Goal: Task Accomplishment & Management: Manage account settings

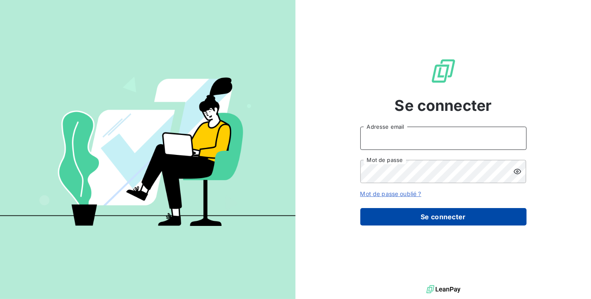
type input "[PERSON_NAME][EMAIL_ADDRESS][DOMAIN_NAME]"
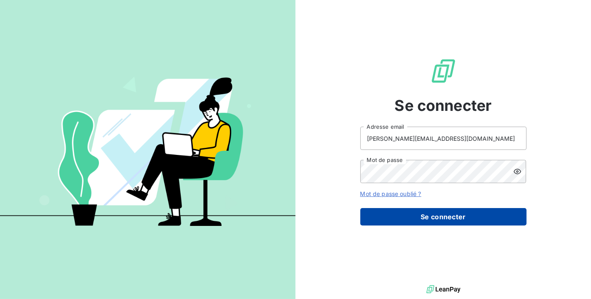
click at [442, 216] on button "Se connecter" at bounding box center [444, 216] width 166 height 17
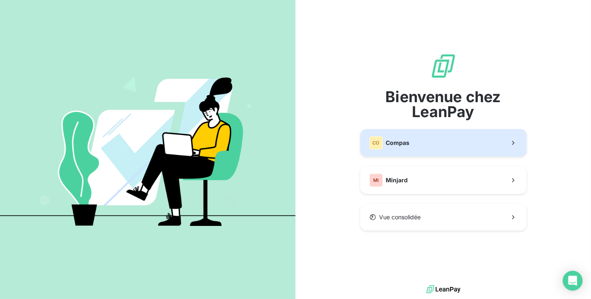
click at [466, 151] on button "CO Compas" at bounding box center [444, 142] width 166 height 27
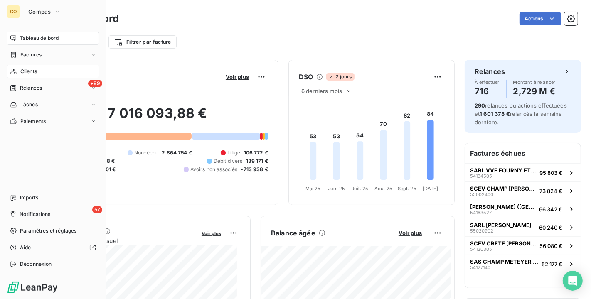
click at [20, 71] on span "Clients" at bounding box center [28, 71] width 17 height 7
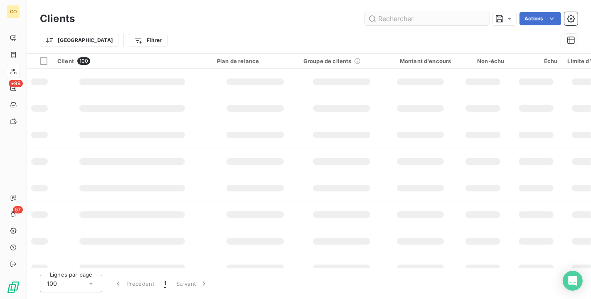
click at [383, 20] on input "text" at bounding box center [427, 18] width 125 height 13
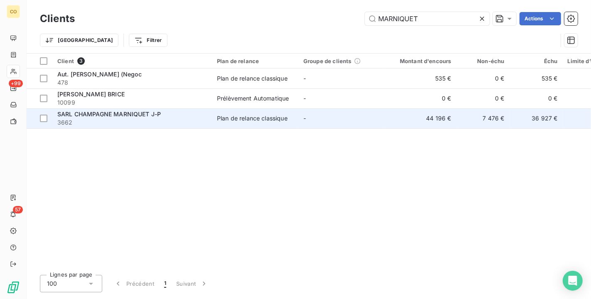
type input "MARNIQUET"
click at [373, 115] on td "-" at bounding box center [342, 119] width 86 height 20
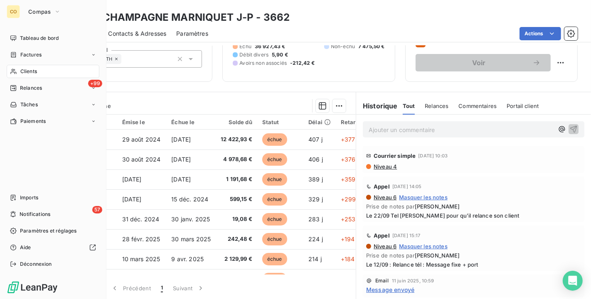
click at [20, 65] on div "Clients" at bounding box center [53, 71] width 93 height 13
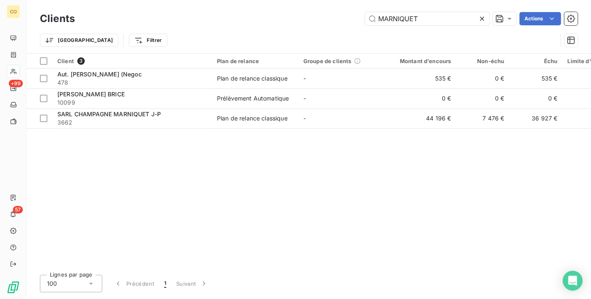
drag, startPoint x: 425, startPoint y: 19, endPoint x: 242, endPoint y: -4, distance: 184.0
click at [242, 0] on html "CO +99 57 Clients MARNIQUET Actions Trier Filtrer Client 3 Plan de relance Grou…" at bounding box center [295, 149] width 591 height 299
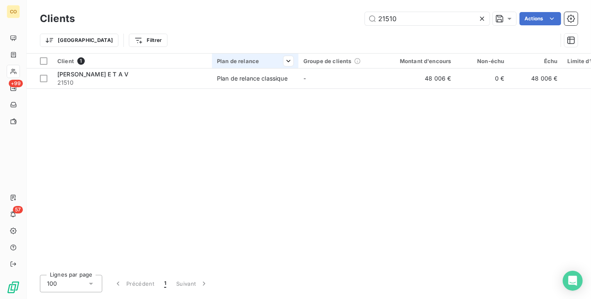
type input "21510"
click at [294, 65] on th "Plan de relance" at bounding box center [255, 61] width 86 height 15
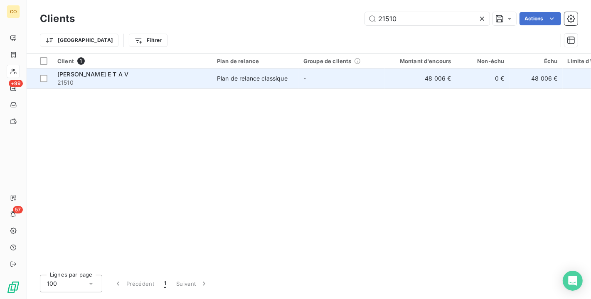
click at [290, 80] on span "Plan de relance classique" at bounding box center [255, 78] width 77 height 8
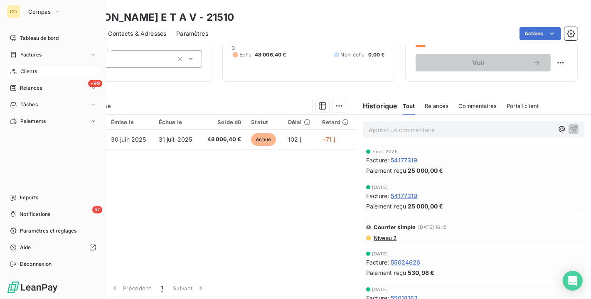
click at [19, 71] on div "Clients" at bounding box center [53, 71] width 93 height 13
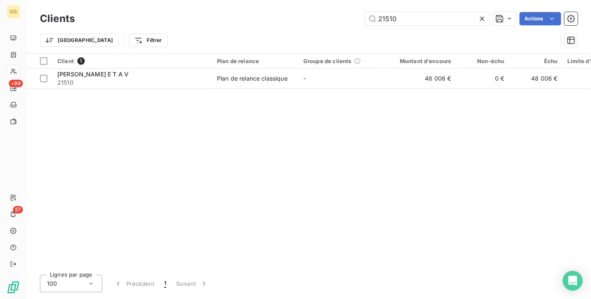
drag, startPoint x: 411, startPoint y: 20, endPoint x: 217, endPoint y: -11, distance: 196.7
click at [217, 0] on html "CO +99 57 Clients 21510 Actions Trier Filtrer Client 1 Plan de relance Groupe d…" at bounding box center [295, 149] width 591 height 299
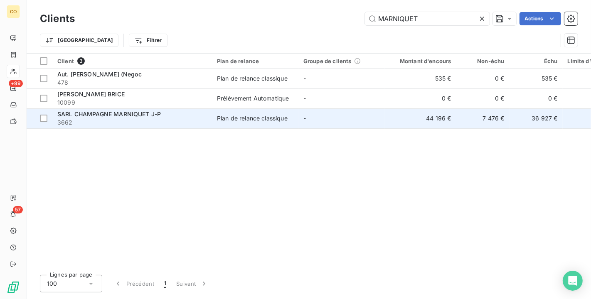
type input "MARNIQUET"
click at [193, 123] on span "3662" at bounding box center [132, 123] width 150 height 8
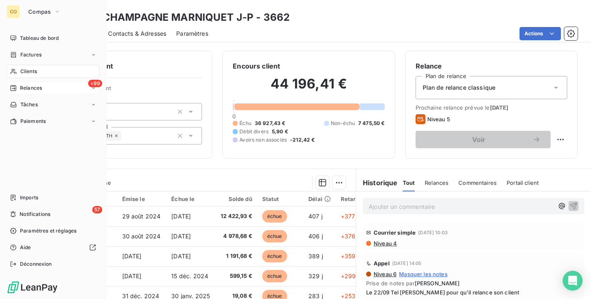
click at [25, 90] on span "Relances" at bounding box center [31, 87] width 22 height 7
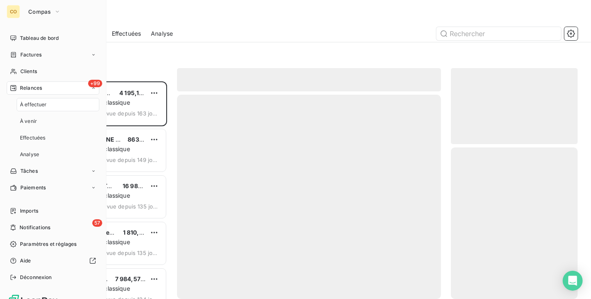
scroll to position [211, 120]
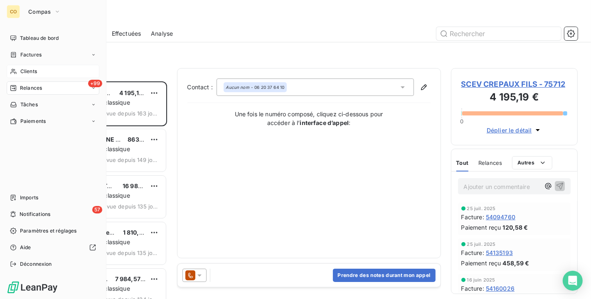
click at [7, 70] on div "Clients" at bounding box center [53, 71] width 93 height 13
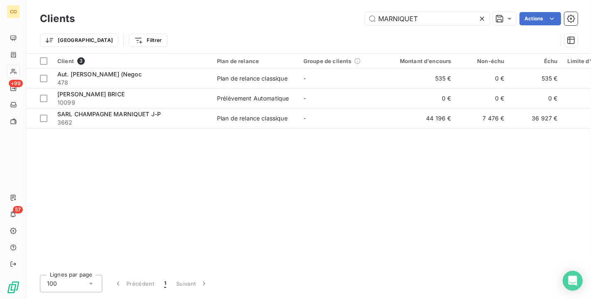
drag, startPoint x: 280, startPoint y: -12, endPoint x: 135, endPoint y: -15, distance: 145.1
click at [135, 0] on html "CO +99 57 Clients MARNIQUET Actions Trier Filtrer Client 3 Plan de relance Grou…" at bounding box center [295, 149] width 591 height 299
click at [484, 17] on icon at bounding box center [482, 19] width 8 height 8
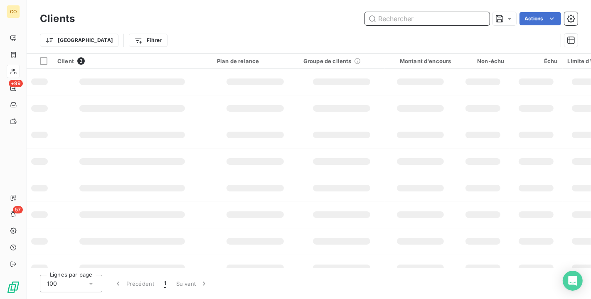
click at [434, 17] on input "text" at bounding box center [427, 18] width 125 height 13
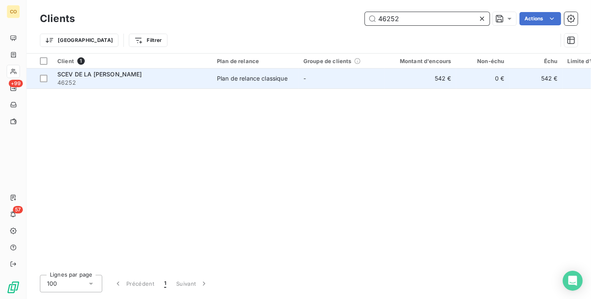
type input "46252"
click at [385, 85] on td "542 €" at bounding box center [421, 79] width 72 height 20
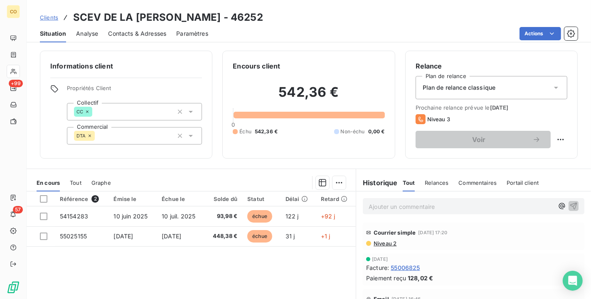
click at [82, 183] on div "En cours Tout Graphe" at bounding box center [191, 182] width 329 height 17
click at [64, 180] on div "En cours Tout Graphe" at bounding box center [191, 182] width 329 height 17
click at [76, 183] on span "Tout" at bounding box center [76, 183] width 12 height 7
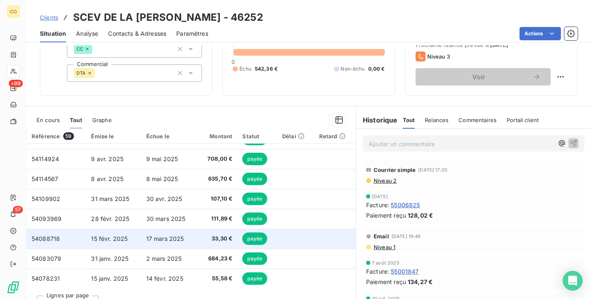
scroll to position [77, 0]
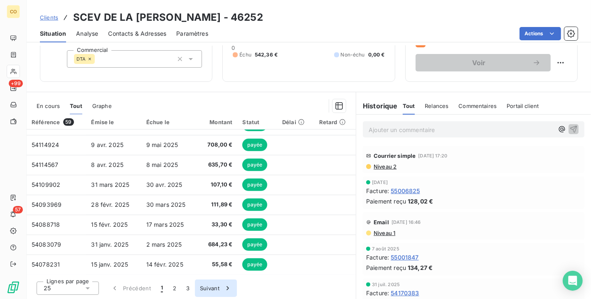
click at [178, 286] on button "2" at bounding box center [174, 288] width 13 height 17
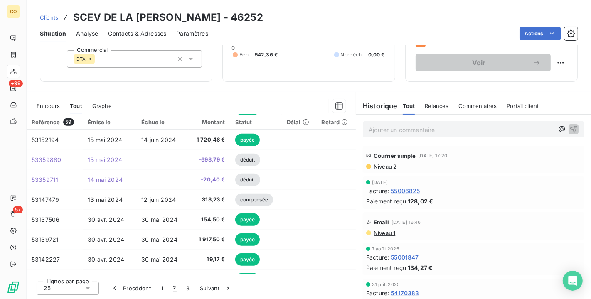
scroll to position [354, 0]
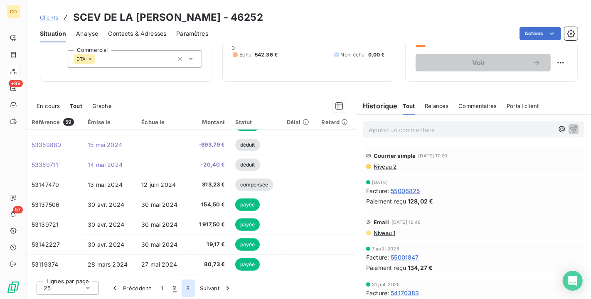
click at [187, 291] on button "3" at bounding box center [188, 288] width 13 height 17
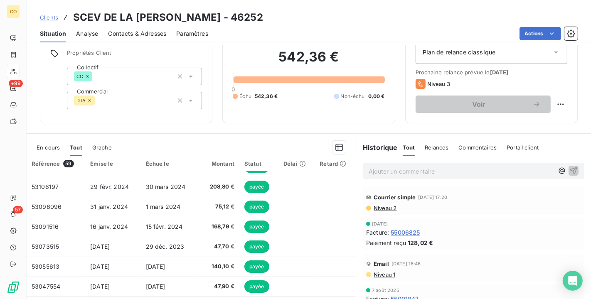
scroll to position [77, 0]
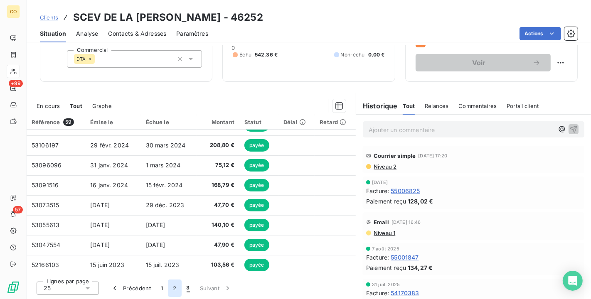
click at [175, 290] on button "2" at bounding box center [174, 288] width 13 height 17
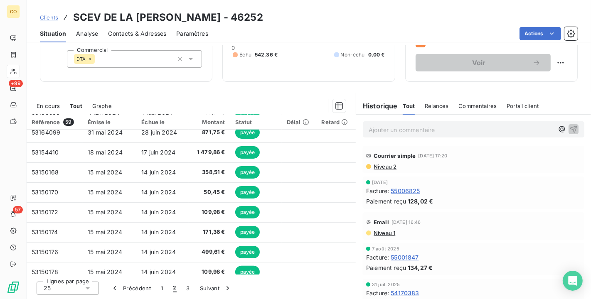
scroll to position [173, 0]
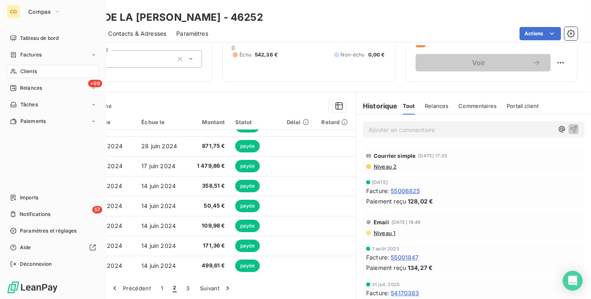
click at [16, 67] on div "Clients" at bounding box center [53, 71] width 93 height 13
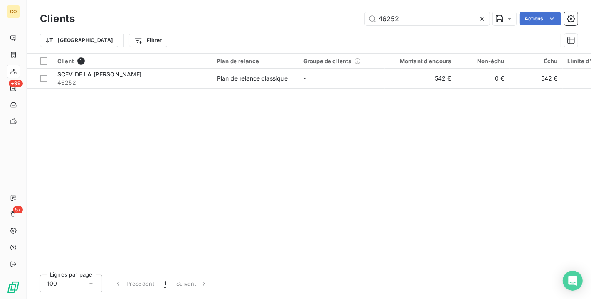
drag, startPoint x: 401, startPoint y: 21, endPoint x: 258, endPoint y: -5, distance: 145.3
click at [258, 0] on html "CO +99 57 Clients 46252 Actions Trier Filtrer Client 1 Plan de relance Groupe d…" at bounding box center [295, 149] width 591 height 299
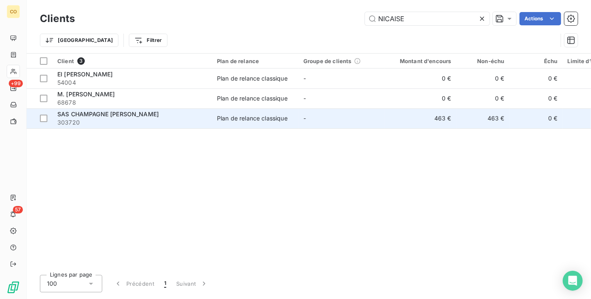
type input "NICAISE"
click at [215, 117] on td "Plan de relance classique" at bounding box center [255, 119] width 86 height 20
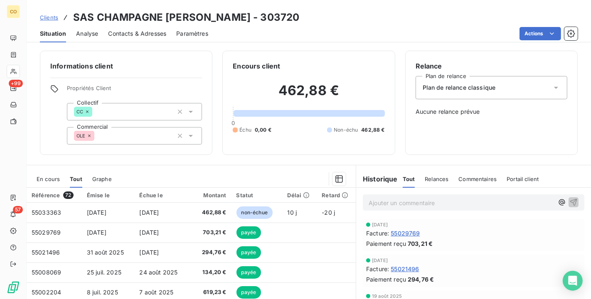
click at [49, 179] on span "En cours" at bounding box center [48, 179] width 23 height 7
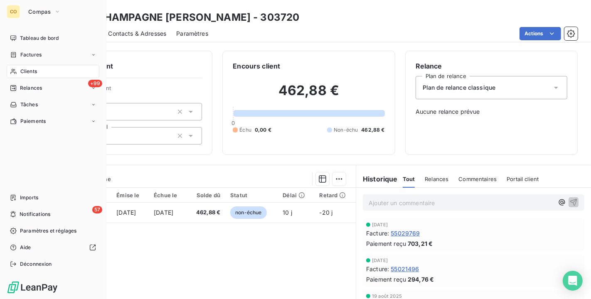
drag, startPoint x: 24, startPoint y: 72, endPoint x: 74, endPoint y: 64, distance: 51.3
click at [24, 72] on span "Clients" at bounding box center [28, 71] width 17 height 7
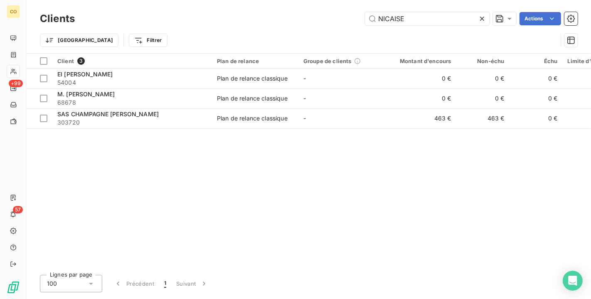
drag, startPoint x: 414, startPoint y: 23, endPoint x: 230, endPoint y: -10, distance: 186.4
click at [230, 0] on html "CO +99 57 Clients NICAISE Actions Trier Filtrer Client 3 Plan de relance Groupe…" at bounding box center [295, 149] width 591 height 299
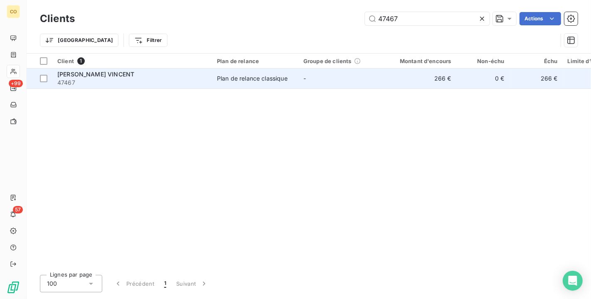
type input "47467"
click at [221, 78] on div "Plan de relance classique" at bounding box center [252, 78] width 71 height 8
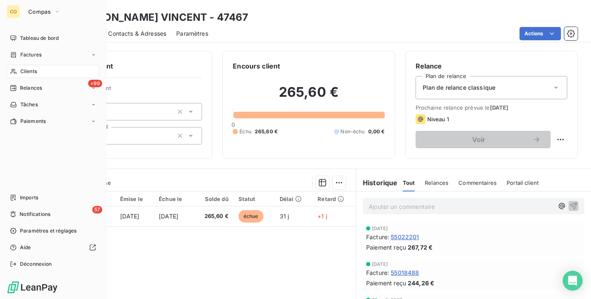
click at [12, 70] on icon at bounding box center [13, 71] width 6 height 5
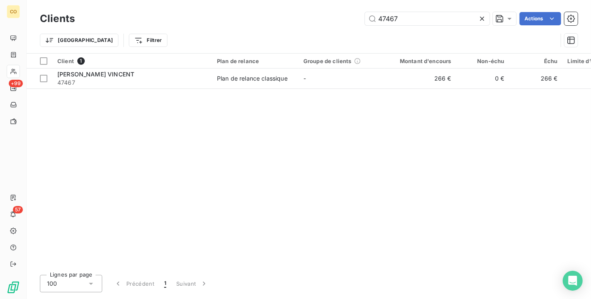
drag, startPoint x: 378, startPoint y: 15, endPoint x: 302, endPoint y: -5, distance: 78.4
click at [302, 0] on html "CO +99 57 Clients 47467 Actions Trier Filtrer Client 1 Plan de relance Groupe d…" at bounding box center [295, 149] width 591 height 299
type input "7"
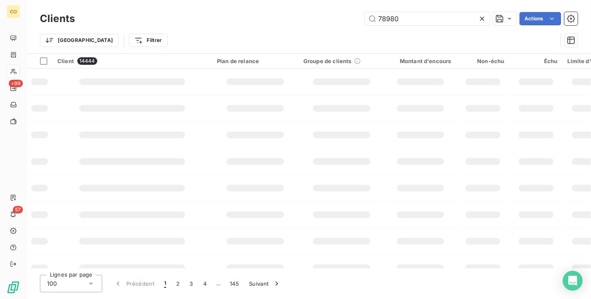
type input "78980"
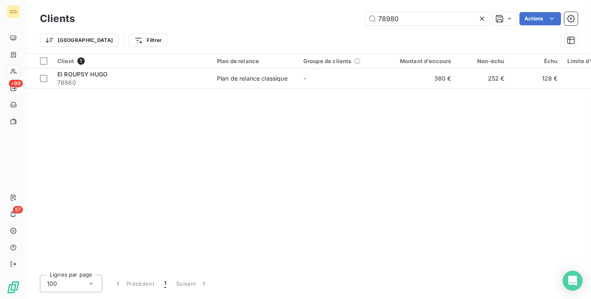
click at [306, 89] on div "Client 1 Plan de relance Groupe de clients Montant d'encours Non-échu Échu Limi…" at bounding box center [309, 161] width 565 height 215
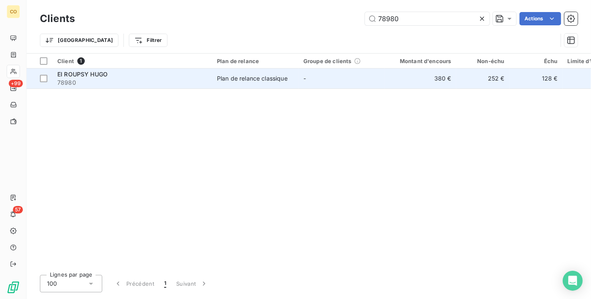
click at [305, 87] on td "-" at bounding box center [342, 79] width 86 height 20
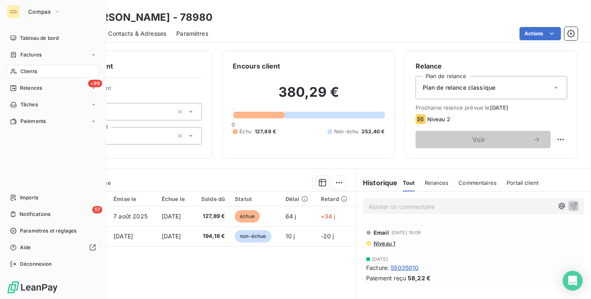
click at [21, 72] on span "Clients" at bounding box center [28, 71] width 17 height 7
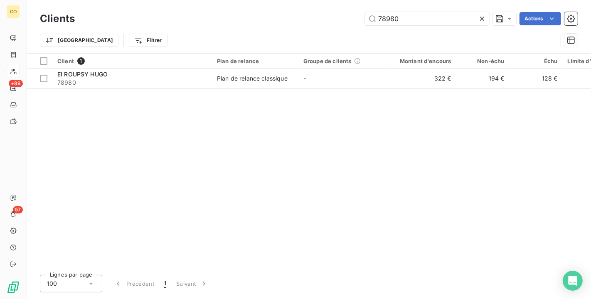
drag, startPoint x: 407, startPoint y: 20, endPoint x: 262, endPoint y: -15, distance: 149.0
click at [262, 0] on html "CO +99 57 Clients 78980 Actions Trier Filtrer Client 1 Plan de relance Groupe d…" at bounding box center [295, 149] width 591 height 299
click at [465, 7] on div "Clients 78980 Actions Trier Filtrer" at bounding box center [309, 26] width 565 height 53
click at [436, 15] on input "78980" at bounding box center [427, 18] width 125 height 13
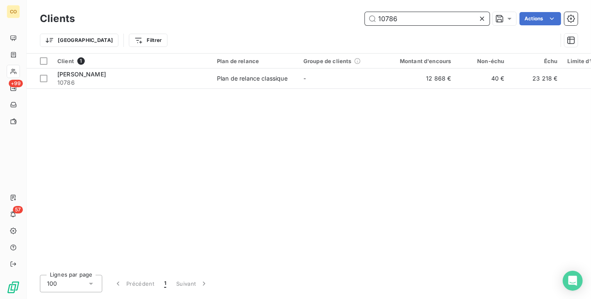
type input "10786"
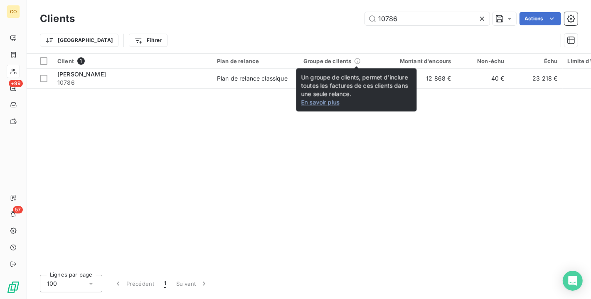
click at [350, 71] on div "Un groupe de clients, permet d’inclure toutes les factures de ces clients dans …" at bounding box center [356, 89] width 121 height 43
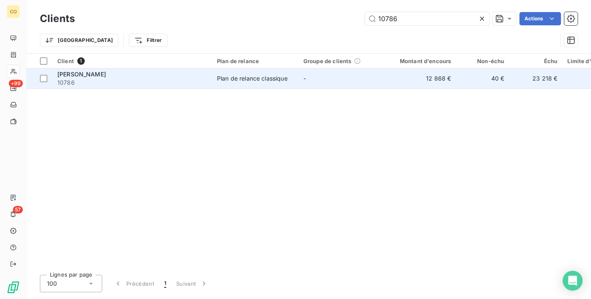
click at [274, 78] on div "Plan de relance classique" at bounding box center [252, 78] width 71 height 8
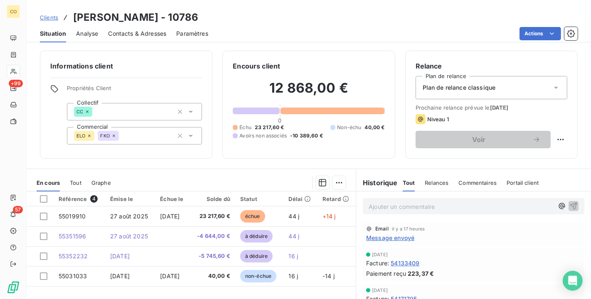
scroll to position [46, 0]
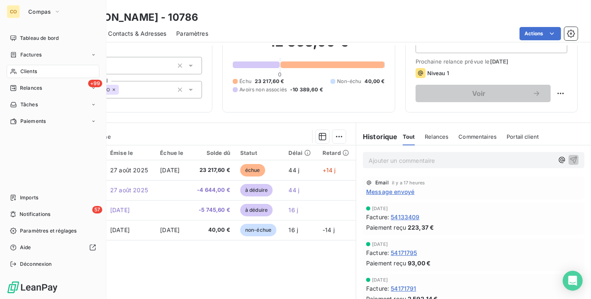
click at [20, 75] on div "Clients" at bounding box center [53, 71] width 93 height 13
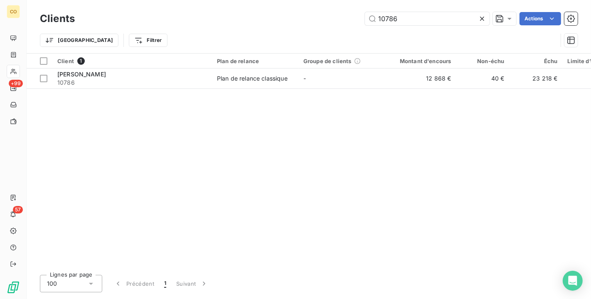
drag, startPoint x: 432, startPoint y: 19, endPoint x: 120, endPoint y: -15, distance: 314.1
click at [120, 0] on html "CO +99 57 Clients 10786 Actions Trier Filtrer Client 1 Plan de relance Groupe d…" at bounding box center [295, 149] width 591 height 299
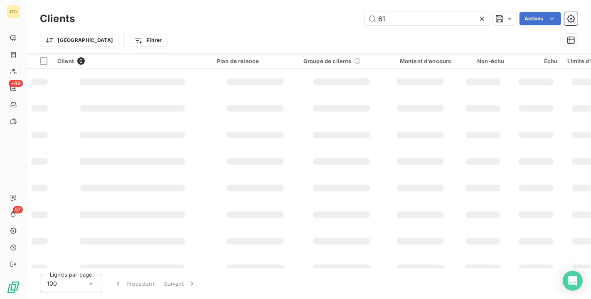
type input "6"
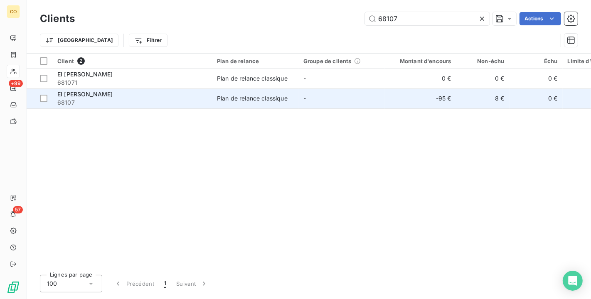
type input "68107"
click at [217, 104] on td "Plan de relance classique" at bounding box center [255, 99] width 86 height 20
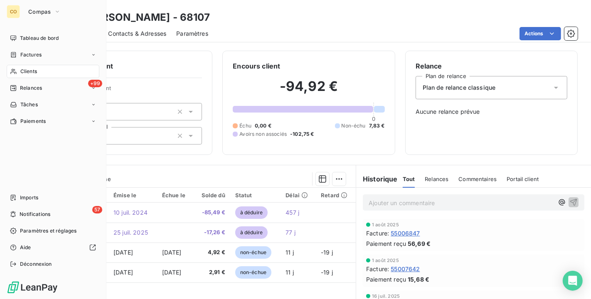
drag, startPoint x: 26, startPoint y: 67, endPoint x: 20, endPoint y: 68, distance: 5.8
click at [20, 68] on span "Clients" at bounding box center [28, 71] width 17 height 7
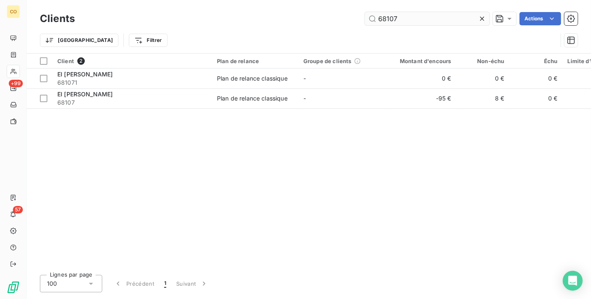
click at [401, 25] on input "68107" at bounding box center [427, 18] width 125 height 13
drag, startPoint x: 401, startPoint y: 25, endPoint x: 220, endPoint y: -15, distance: 185.5
click at [220, 0] on html "CO +99 57 Clients 68107 Actions Trier Filtrer Client 2 Plan de relance Groupe d…" at bounding box center [295, 149] width 591 height 299
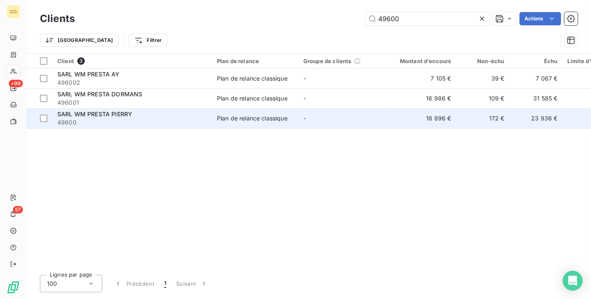
type input "49600"
click at [138, 117] on div "SARL WM PRESTA PIERRY" at bounding box center [132, 114] width 150 height 8
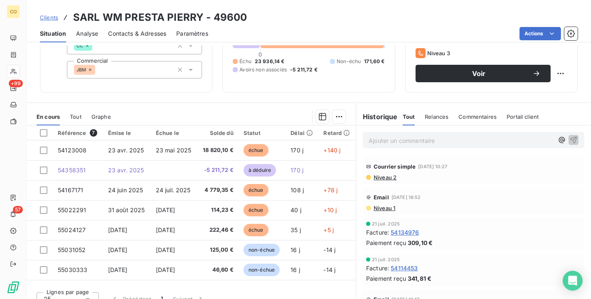
scroll to position [77, 0]
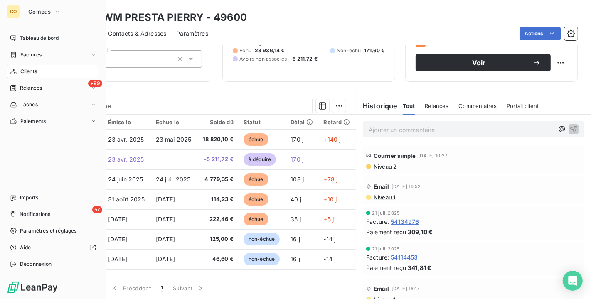
click at [17, 70] on div "Clients" at bounding box center [53, 71] width 93 height 13
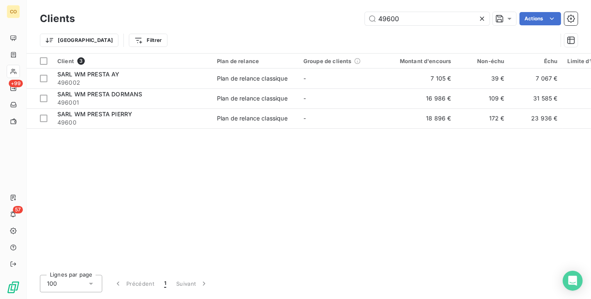
drag, startPoint x: 405, startPoint y: 21, endPoint x: 161, endPoint y: -15, distance: 245.9
click at [161, 0] on html "CO +99 57 Clients 49600 Actions Trier Filtrer Client 3 Plan de relance Groupe d…" at bounding box center [295, 149] width 591 height 299
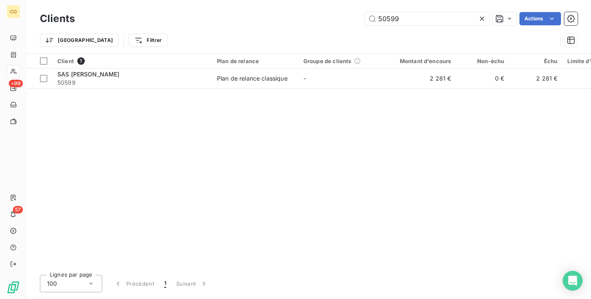
type input "50599"
click at [232, 89] on div "Client 1 Plan de relance Groupe de clients Montant d'encours Non-échu Échu Limi…" at bounding box center [309, 161] width 565 height 215
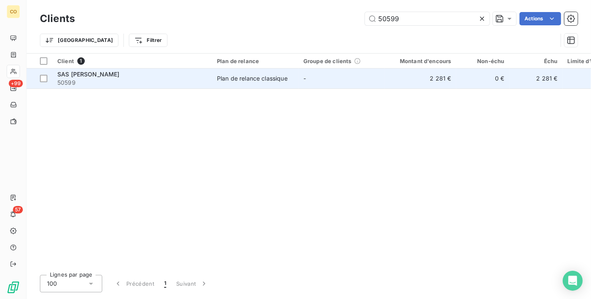
click at [232, 84] on td "Plan de relance classique" at bounding box center [255, 79] width 86 height 20
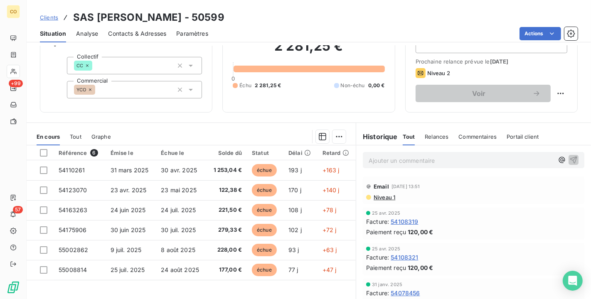
scroll to position [77, 0]
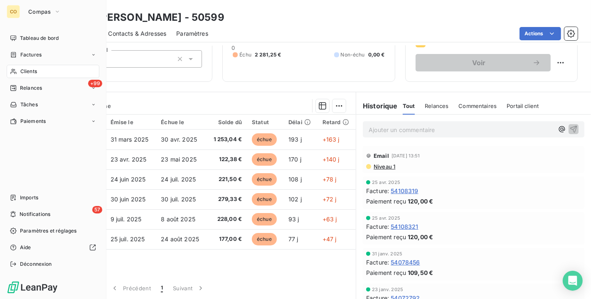
click at [20, 75] on span "Clients" at bounding box center [28, 71] width 17 height 7
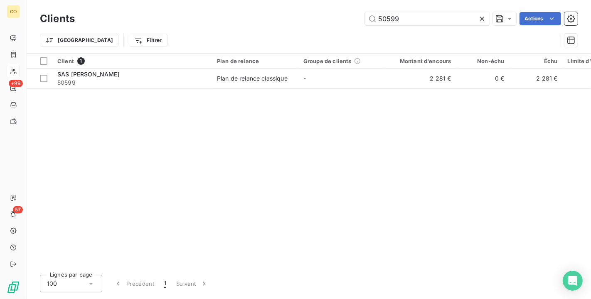
drag, startPoint x: 410, startPoint y: 18, endPoint x: 223, endPoint y: -15, distance: 189.6
click at [223, 0] on html "CO +99 57 Clients 50599 Actions Trier Filtrer Client 1 Plan de relance Groupe d…" at bounding box center [295, 149] width 591 height 299
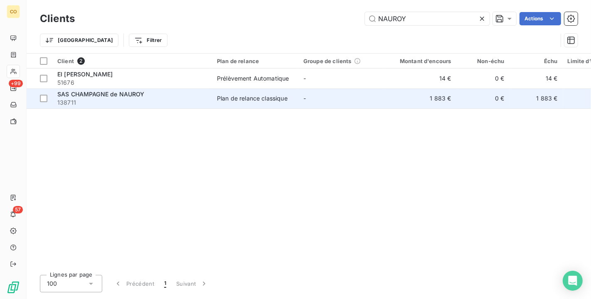
type input "NAUROY"
click at [141, 96] on span "SAS CHAMPAGNE de NAUROY" at bounding box center [100, 94] width 87 height 7
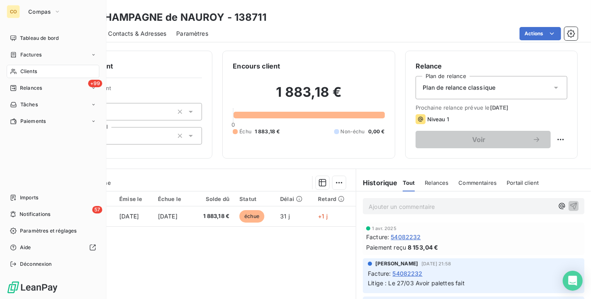
click at [31, 69] on span "Clients" at bounding box center [28, 71] width 17 height 7
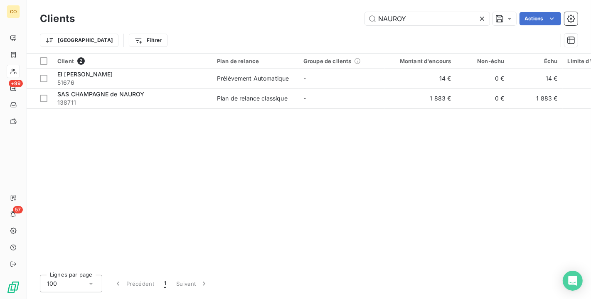
drag, startPoint x: 419, startPoint y: 17, endPoint x: 272, endPoint y: -8, distance: 149.4
click at [272, 0] on html "CO +99 57 Clients NAUROY Actions Trier Filtrer Client 2 Plan de relance Groupe …" at bounding box center [295, 149] width 591 height 299
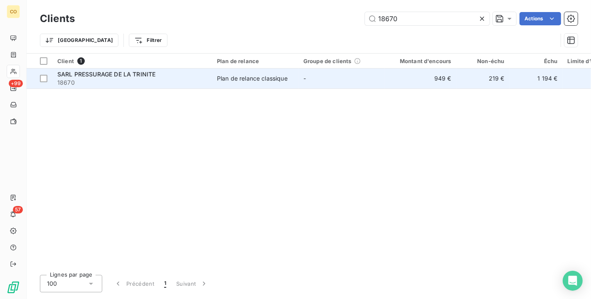
type input "18670"
click at [260, 81] on div "Plan de relance classique" at bounding box center [252, 78] width 71 height 8
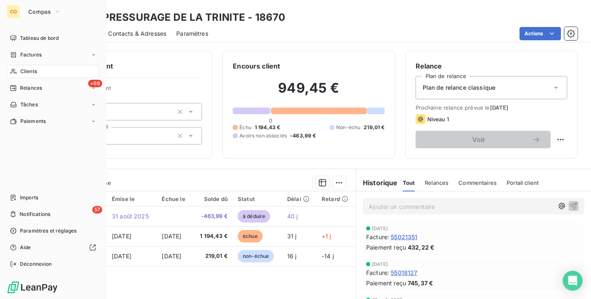
click at [20, 72] on div "Clients" at bounding box center [53, 71] width 93 height 13
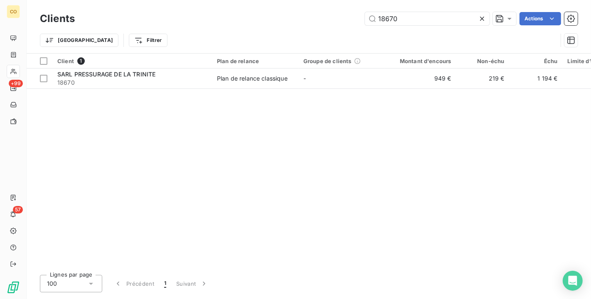
drag, startPoint x: 428, startPoint y: 20, endPoint x: 238, endPoint y: 0, distance: 191.0
click at [238, 0] on div "Clients 18670 Actions Trier Filtrer" at bounding box center [309, 26] width 565 height 53
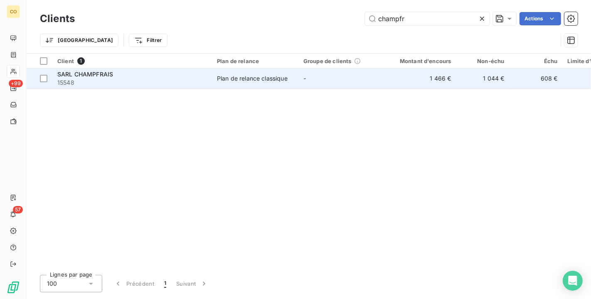
type input "champfr"
click at [264, 84] on td "Plan de relance classique" at bounding box center [255, 79] width 86 height 20
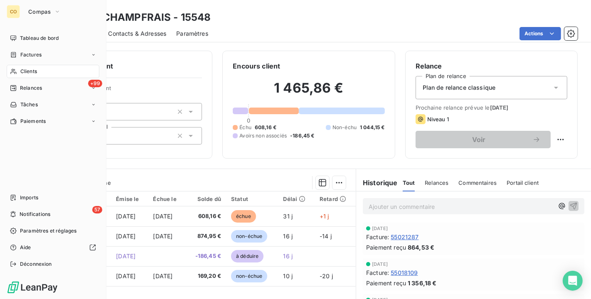
click at [12, 69] on icon at bounding box center [13, 71] width 7 height 7
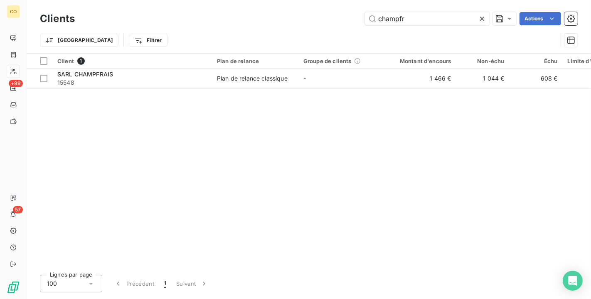
drag, startPoint x: 414, startPoint y: 18, endPoint x: 229, endPoint y: -15, distance: 187.9
click at [229, 0] on html "CO +99 57 Clients champfr Actions Trier Filtrer Client 1 Plan de relance Groupe…" at bounding box center [295, 149] width 591 height 299
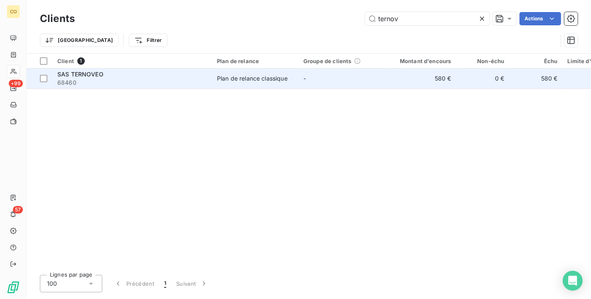
type input "ternov"
click at [277, 72] on td "Plan de relance classique" at bounding box center [255, 79] width 86 height 20
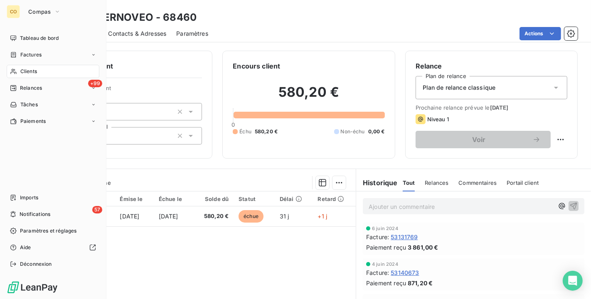
click at [22, 72] on span "Clients" at bounding box center [28, 71] width 17 height 7
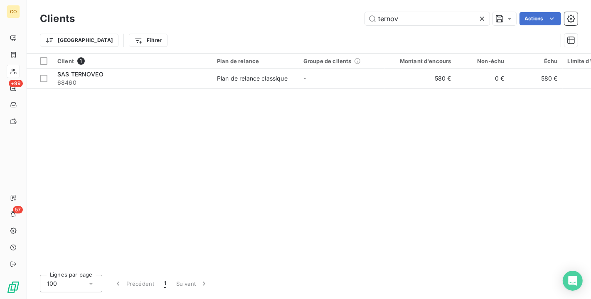
drag, startPoint x: 434, startPoint y: 29, endPoint x: 426, endPoint y: 25, distance: 8.7
click at [430, 29] on div "Trier Filtrer" at bounding box center [309, 40] width 538 height 26
drag, startPoint x: 425, startPoint y: 20, endPoint x: 291, endPoint y: -7, distance: 136.7
click at [291, 0] on html "CO +99 57 Clients ternov Actions Trier Filtrer Client 1 Plan de relance Groupe …" at bounding box center [295, 149] width 591 height 299
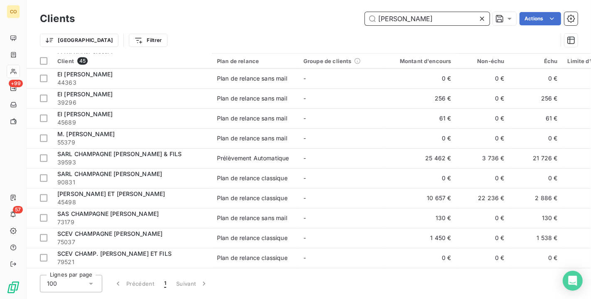
scroll to position [701, 0]
drag, startPoint x: 419, startPoint y: 25, endPoint x: 278, endPoint y: 5, distance: 142.4
click at [278, 5] on div "Clients moreau Actions Trier Filtrer" at bounding box center [309, 26] width 565 height 53
drag, startPoint x: 416, startPoint y: 15, endPoint x: 290, endPoint y: 8, distance: 126.2
click at [289, 7] on div "Clients moreau Actions Trier Filtrer" at bounding box center [309, 26] width 565 height 53
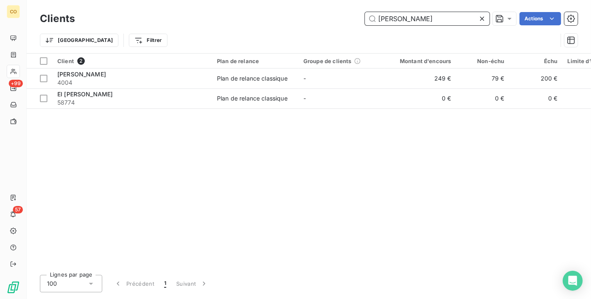
scroll to position [0, 0]
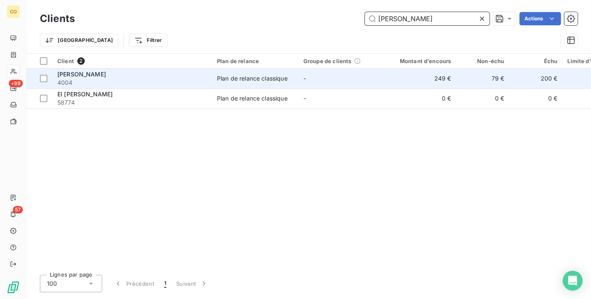
type input "[PERSON_NAME]"
click at [277, 76] on div "Plan de relance classique" at bounding box center [252, 78] width 71 height 8
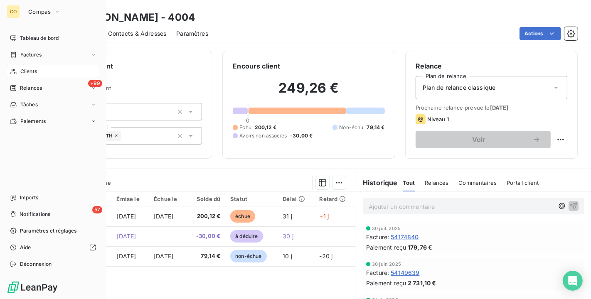
click at [23, 67] on div "Clients" at bounding box center [53, 71] width 93 height 13
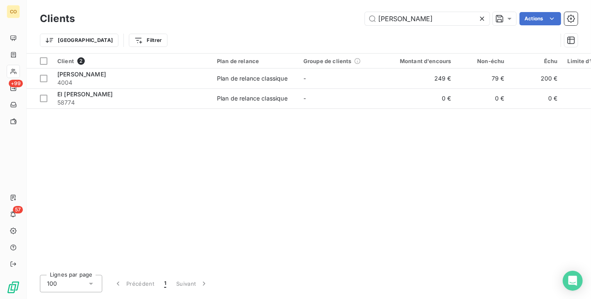
drag, startPoint x: 413, startPoint y: 21, endPoint x: 188, endPoint y: -4, distance: 225.9
click at [188, 0] on html "CO +99 57 Clients bastien m Actions Trier Filtrer Client 2 Plan de relance Grou…" at bounding box center [295, 149] width 591 height 299
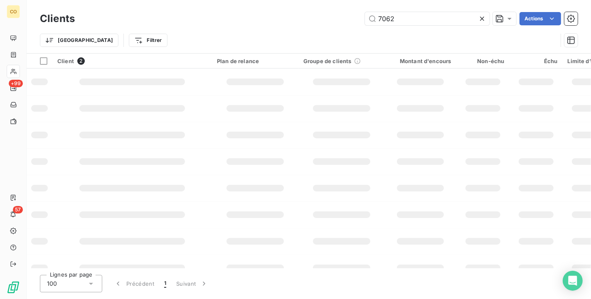
type input "7062"
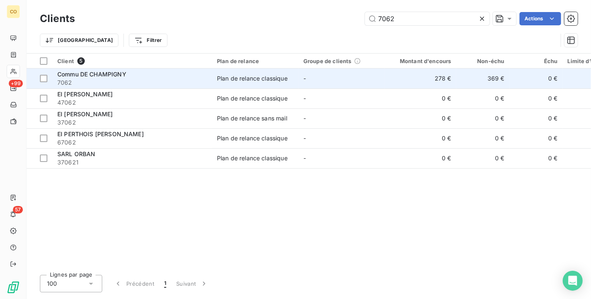
click at [334, 86] on td "-" at bounding box center [342, 79] width 86 height 20
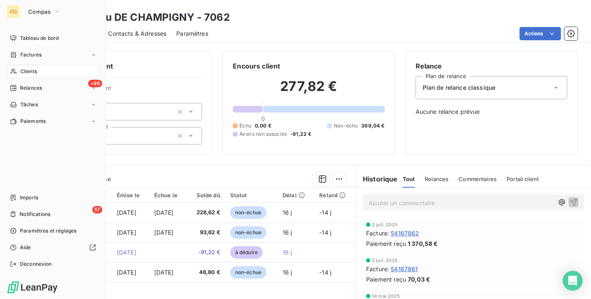
click at [24, 72] on span "Clients" at bounding box center [28, 71] width 17 height 7
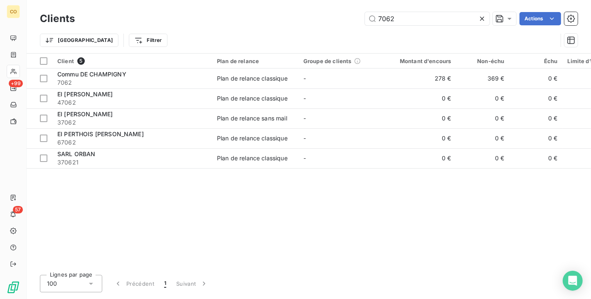
drag, startPoint x: 412, startPoint y: 21, endPoint x: 209, endPoint y: -12, distance: 205.2
click at [209, 0] on html "CO +99 57 Clients 7062 Actions Trier Filtrer Client 5 Plan de relance Groupe de…" at bounding box center [295, 149] width 591 height 299
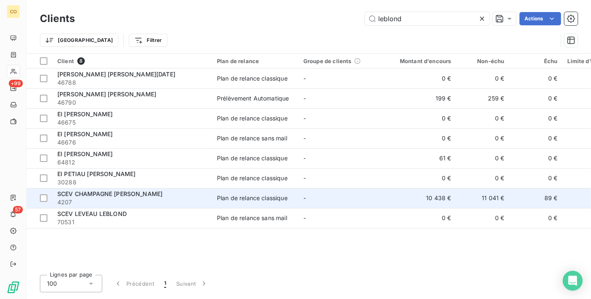
type input "leblond"
click at [141, 199] on span "4207" at bounding box center [132, 202] width 150 height 8
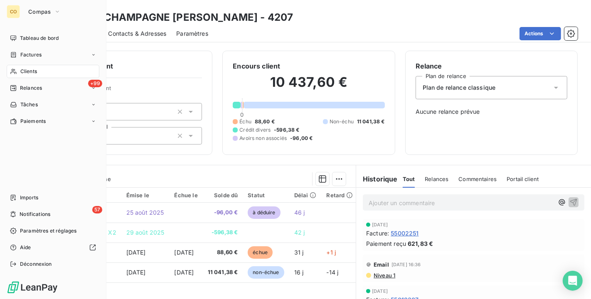
click at [12, 68] on icon at bounding box center [13, 71] width 7 height 7
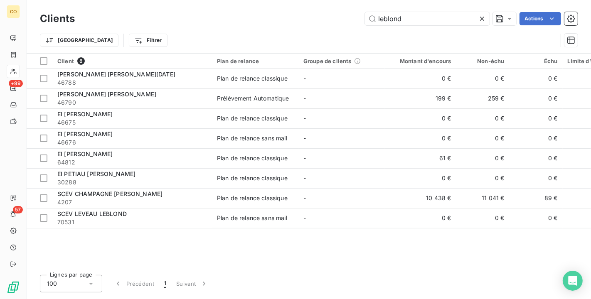
drag, startPoint x: 312, startPoint y: 5, endPoint x: 190, endPoint y: -15, distance: 123.8
click at [190, 0] on html "CO +99 57 Clients leblond Actions Trier Filtrer Client 8 Plan de relance Groupe…" at bounding box center [295, 149] width 591 height 299
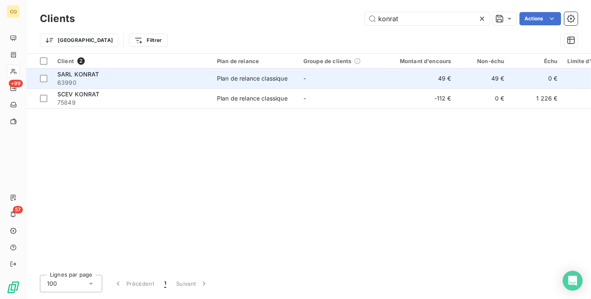
type input "konrat"
click at [378, 82] on td "-" at bounding box center [342, 79] width 86 height 20
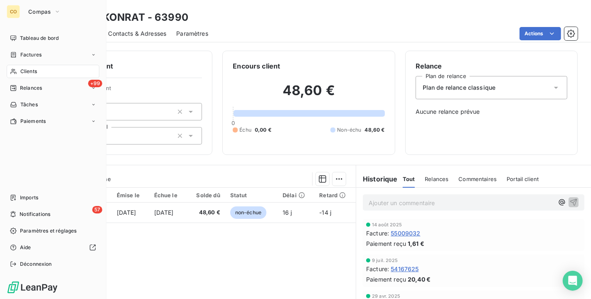
click at [23, 69] on span "Clients" at bounding box center [28, 71] width 17 height 7
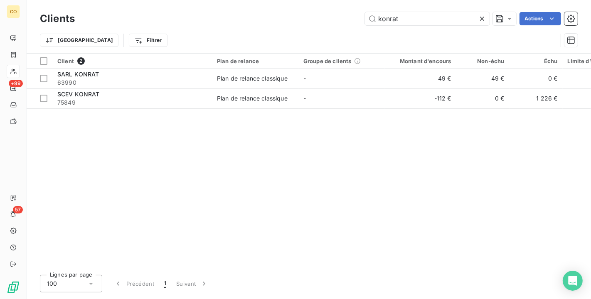
drag, startPoint x: 319, startPoint y: 2, endPoint x: 243, endPoint y: -14, distance: 77.2
click at [243, 0] on html "CO +99 57 Clients konrat Actions Trier Filtrer Client 2 Plan de relance Groupe …" at bounding box center [295, 149] width 591 height 299
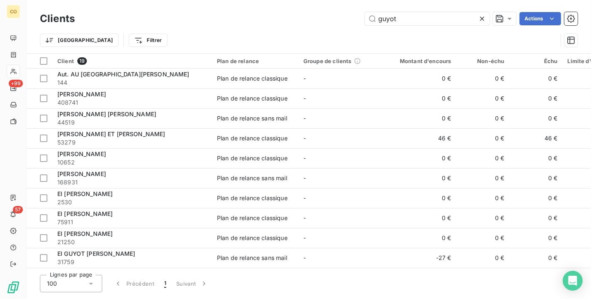
type input "guyot"
click at [27, 68] on div at bounding box center [40, 68] width 26 height 0
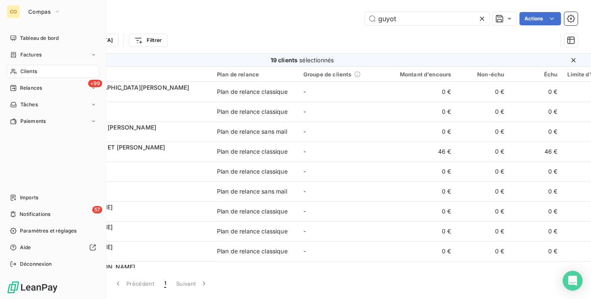
click at [20, 71] on span "Clients" at bounding box center [28, 71] width 17 height 7
click at [20, 71] on div "Clients" at bounding box center [53, 71] width 93 height 13
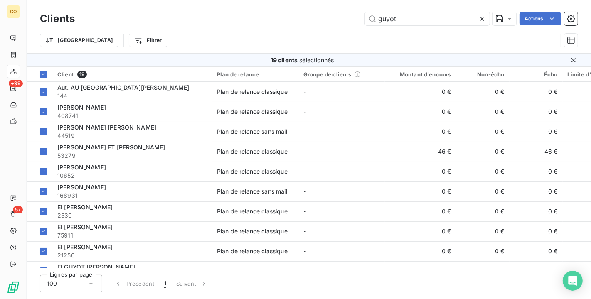
click at [251, 16] on div "guyot Actions" at bounding box center [331, 18] width 493 height 13
click at [46, 72] on icon at bounding box center [43, 74] width 5 height 5
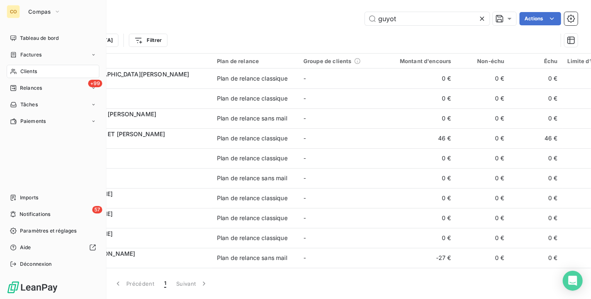
click at [31, 67] on div "Clients" at bounding box center [53, 71] width 93 height 13
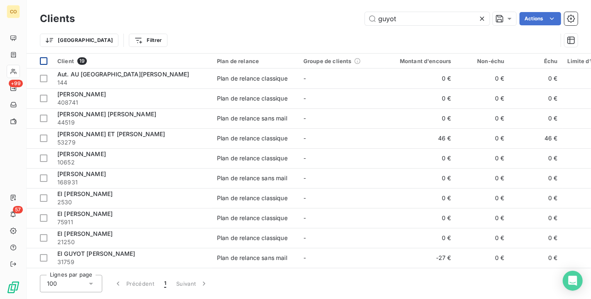
click at [484, 22] on icon at bounding box center [482, 19] width 8 height 8
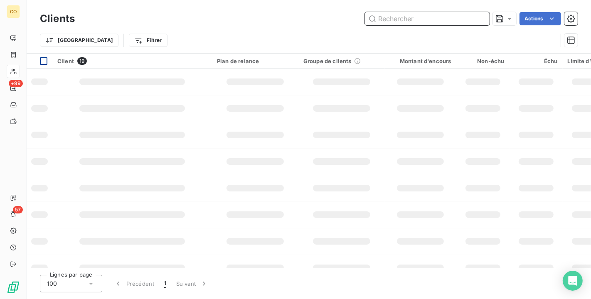
click at [423, 21] on input "text" at bounding box center [427, 18] width 125 height 13
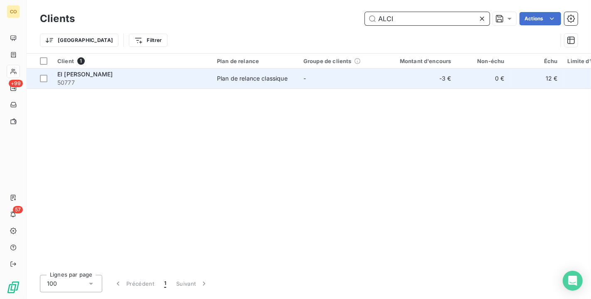
type input "ALCI"
click at [293, 76] on span "Plan de relance classique" at bounding box center [255, 78] width 77 height 8
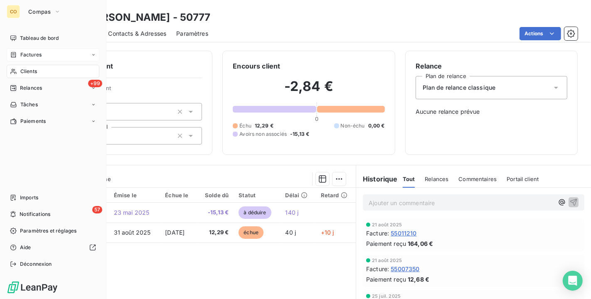
click at [24, 53] on span "Factures" at bounding box center [30, 54] width 21 height 7
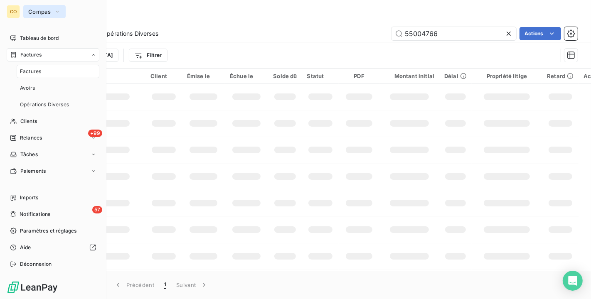
click at [48, 10] on span "Compas" at bounding box center [39, 11] width 22 height 7
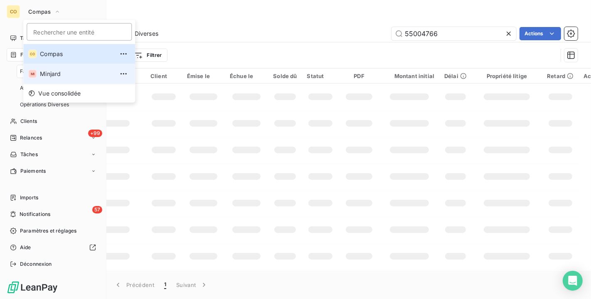
click at [51, 72] on span "Minjard" at bounding box center [77, 74] width 74 height 8
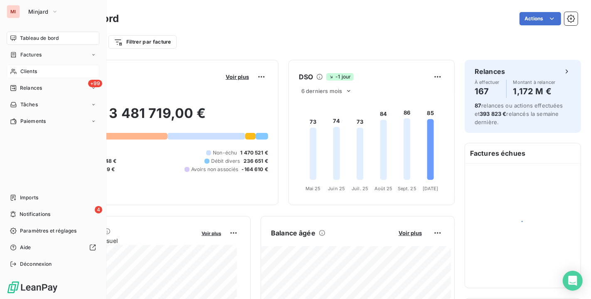
click at [37, 69] on div "Clients" at bounding box center [53, 71] width 93 height 13
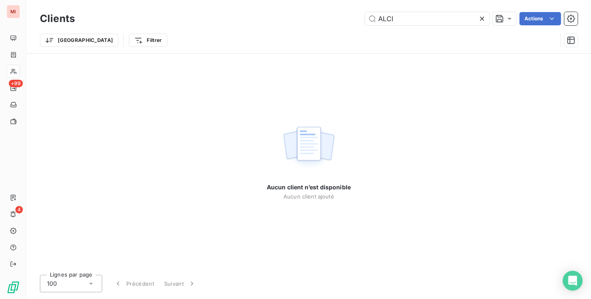
drag, startPoint x: 415, startPoint y: 20, endPoint x: 261, endPoint y: 12, distance: 153.7
click at [261, 12] on div "Clients ALCI Actions" at bounding box center [309, 18] width 538 height 17
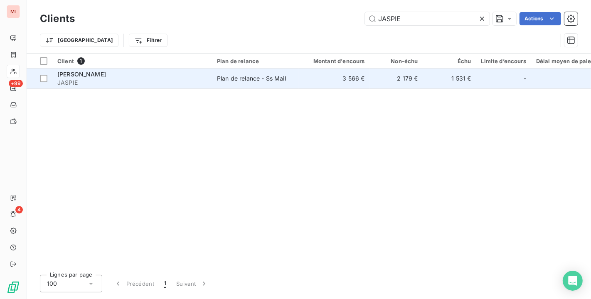
type input "JASPIE"
click at [194, 79] on span "JASPIE" at bounding box center [132, 83] width 150 height 8
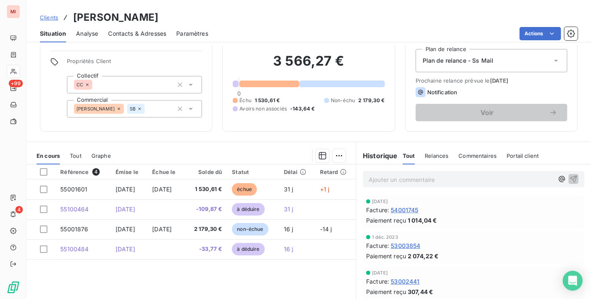
scroll to position [46, 0]
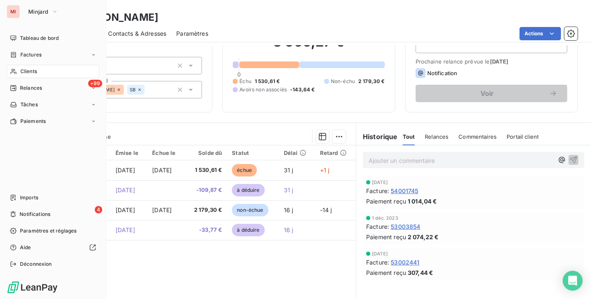
click at [27, 71] on span "Clients" at bounding box center [28, 71] width 17 height 7
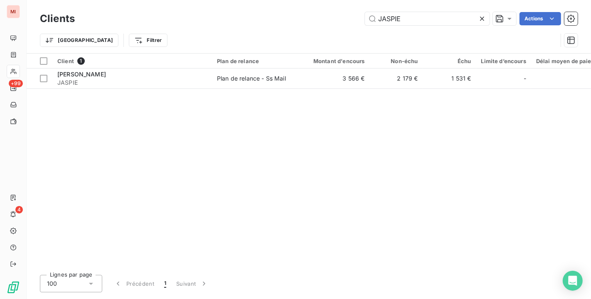
drag, startPoint x: 417, startPoint y: 22, endPoint x: 167, endPoint y: 2, distance: 251.2
click at [167, 2] on div "Clients JASPIE Actions Trier Filtrer" at bounding box center [309, 26] width 565 height 53
click at [483, 18] on icon at bounding box center [482, 19] width 8 height 8
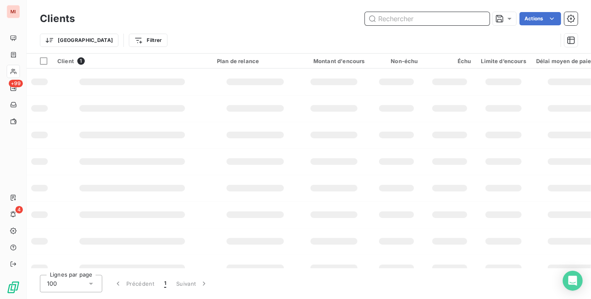
click at [438, 17] on input "text" at bounding box center [427, 18] width 125 height 13
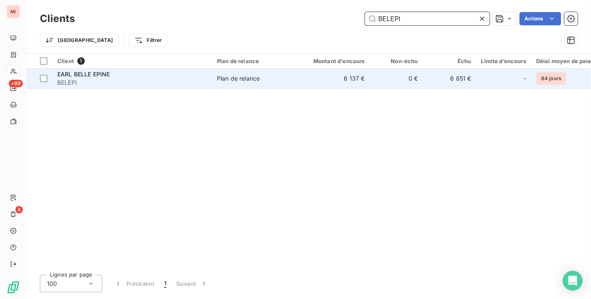
type input "BELEPI"
click at [303, 81] on td "6 137 €" at bounding box center [335, 79] width 72 height 20
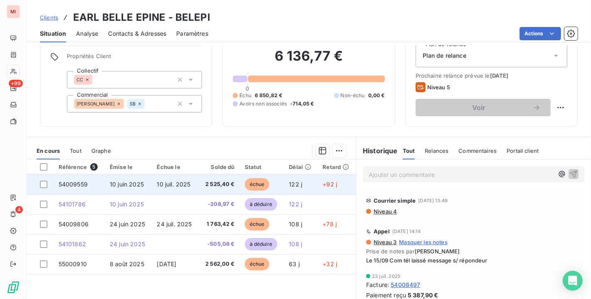
scroll to position [46, 0]
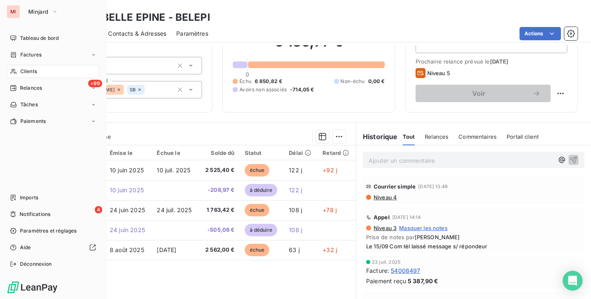
click at [25, 71] on span "Clients" at bounding box center [28, 71] width 17 height 7
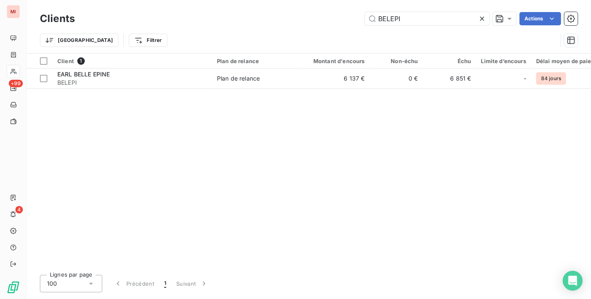
drag, startPoint x: 418, startPoint y: 20, endPoint x: 199, endPoint y: -8, distance: 220.5
click at [199, 0] on html "MI +99 4 Clients BELEPI Actions Trier Filtrer Client 1 Plan de relance Montant …" at bounding box center [295, 149] width 591 height 299
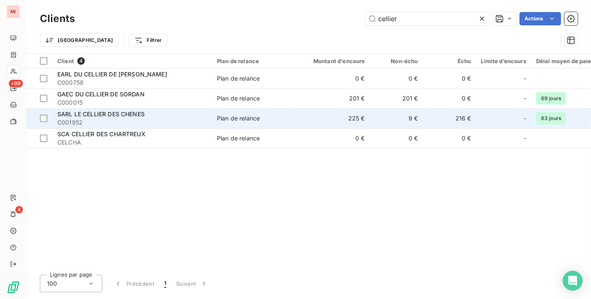
type input "cellier"
click at [152, 119] on span "C001952" at bounding box center [132, 123] width 150 height 8
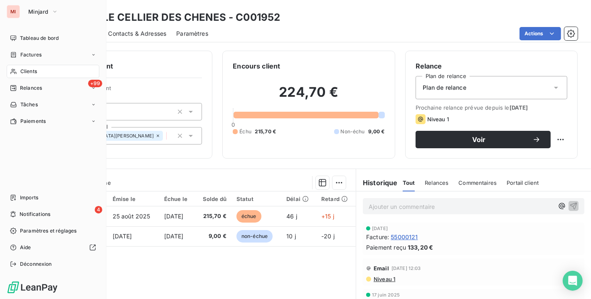
click at [16, 72] on icon at bounding box center [13, 71] width 7 height 7
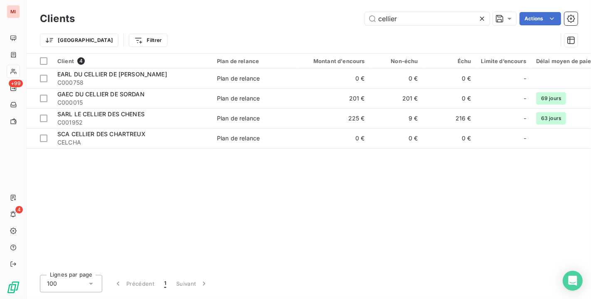
drag, startPoint x: 282, startPoint y: 0, endPoint x: 136, endPoint y: -12, distance: 146.0
click at [136, 0] on html "MI +99 4 Clients cellier Actions Trier Filtrer Client 4 Plan de relance Montant…" at bounding box center [295, 149] width 591 height 299
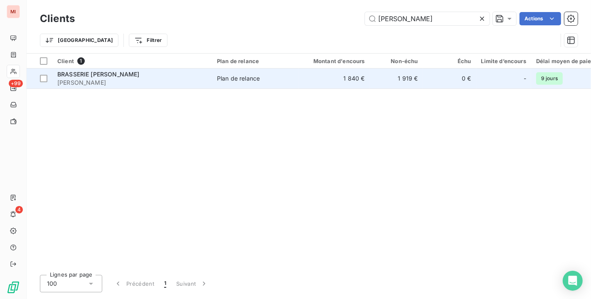
type input "[PERSON_NAME]"
click at [160, 74] on div "BRASSERIE [PERSON_NAME]" at bounding box center [132, 74] width 150 height 8
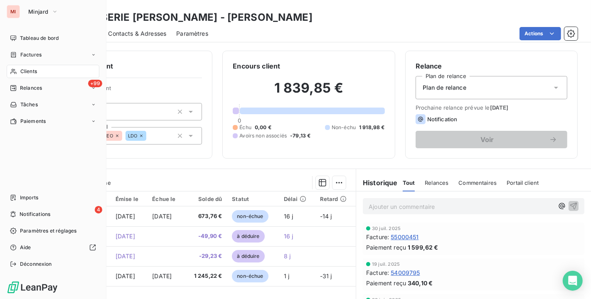
click at [32, 69] on span "Clients" at bounding box center [28, 71] width 17 height 7
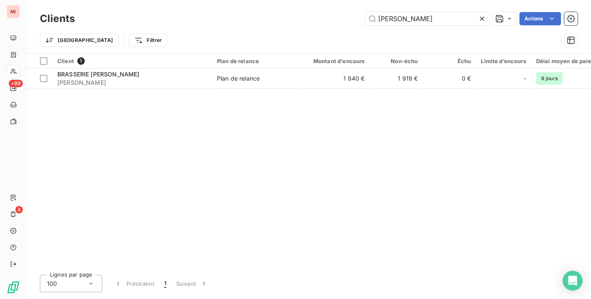
drag, startPoint x: 425, startPoint y: 23, endPoint x: 224, endPoint y: -14, distance: 204.3
click at [224, 0] on html "MI +99 4 Clients [PERSON_NAME] Actions Trier Filtrer Client 1 Plan de relance M…" at bounding box center [295, 149] width 591 height 299
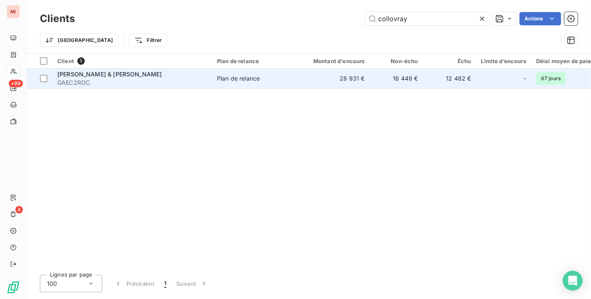
type input "collovray"
click at [165, 81] on span "GAEC2ROC" at bounding box center [132, 83] width 150 height 8
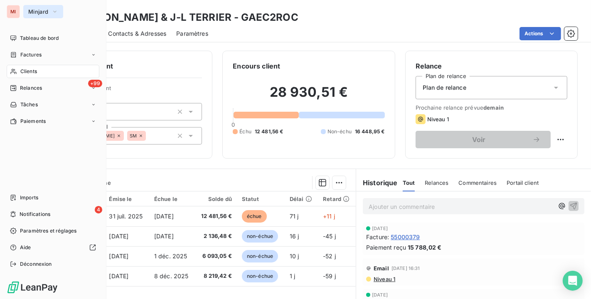
click at [47, 5] on button "Minjard" at bounding box center [43, 11] width 40 height 13
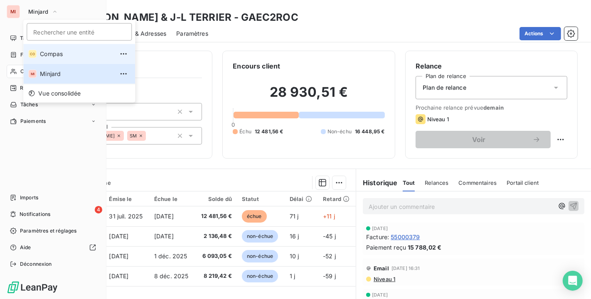
click at [50, 57] on span "Compas" at bounding box center [77, 54] width 74 height 8
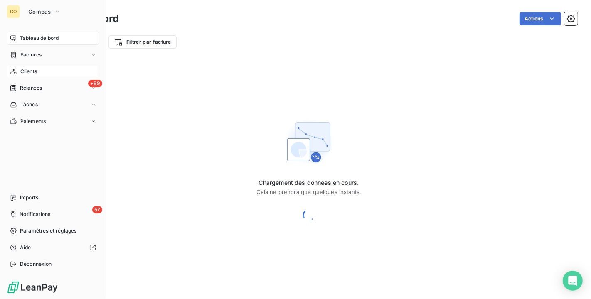
click at [22, 72] on span "Clients" at bounding box center [28, 71] width 17 height 7
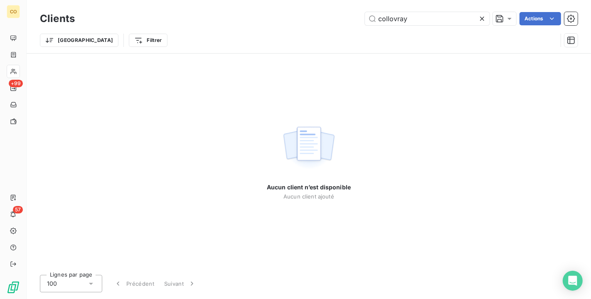
drag, startPoint x: 422, startPoint y: 20, endPoint x: 240, endPoint y: 3, distance: 183.8
click at [230, 0] on html "CO +99 57 Clients collovray Actions Trier Filtrer Aucun client n’est disponible…" at bounding box center [295, 149] width 591 height 299
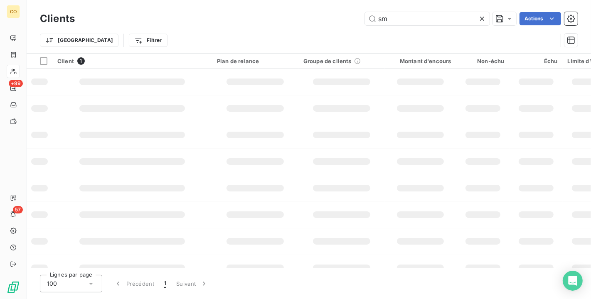
type input "s"
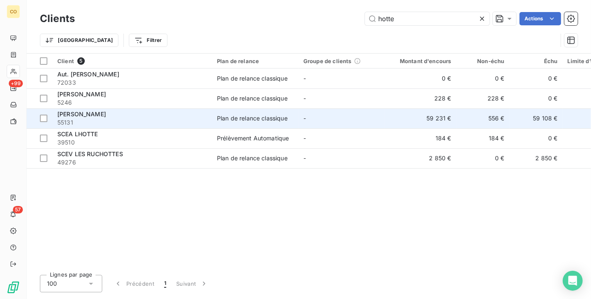
type input "hotte"
click at [265, 125] on td "Plan de relance classique" at bounding box center [255, 119] width 86 height 20
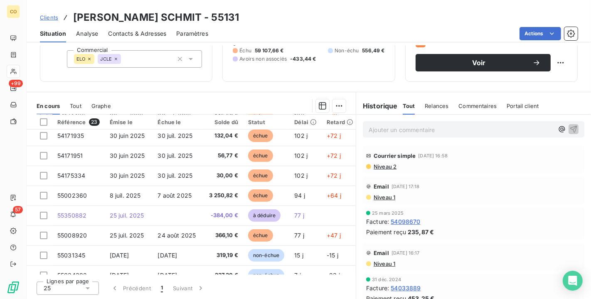
scroll to position [317, 0]
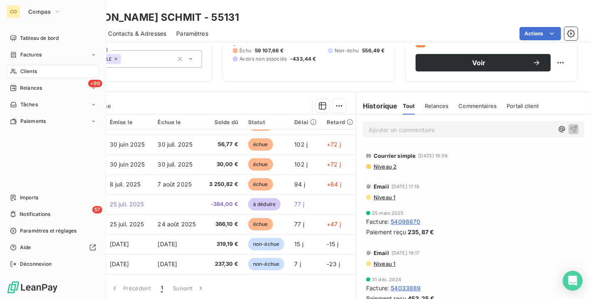
click at [24, 68] on span "Clients" at bounding box center [28, 71] width 17 height 7
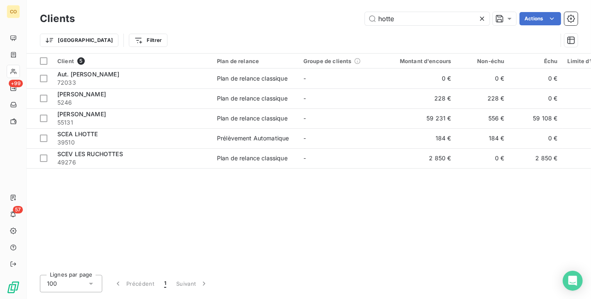
drag, startPoint x: 430, startPoint y: 17, endPoint x: 205, endPoint y: -6, distance: 226.2
click at [205, 0] on html "CO +99 57 Clients hotte Actions Trier Filtrer Client 5 Plan de relance Groupe d…" at bounding box center [295, 149] width 591 height 299
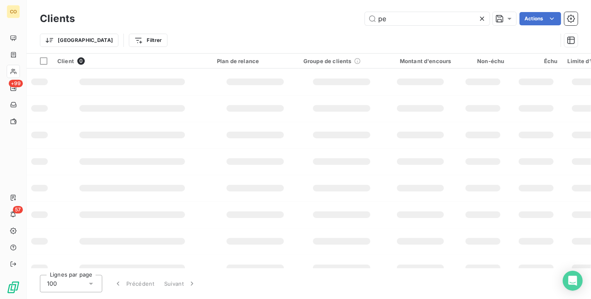
type input "p"
type input "¨"
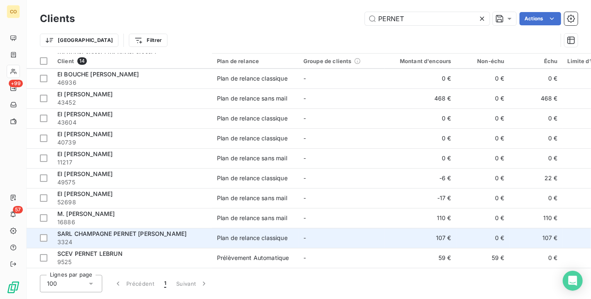
scroll to position [82, 0]
type input "PERNET"
click at [276, 240] on td "Plan de relance classique" at bounding box center [255, 238] width 86 height 20
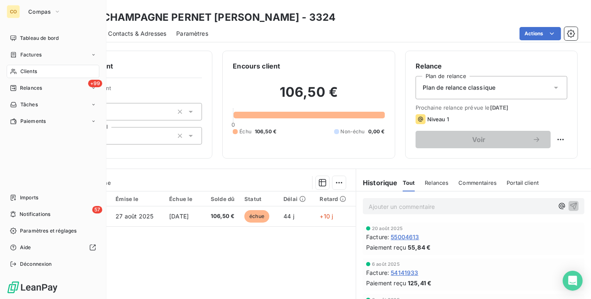
click at [17, 69] on div "Clients" at bounding box center [53, 71] width 93 height 13
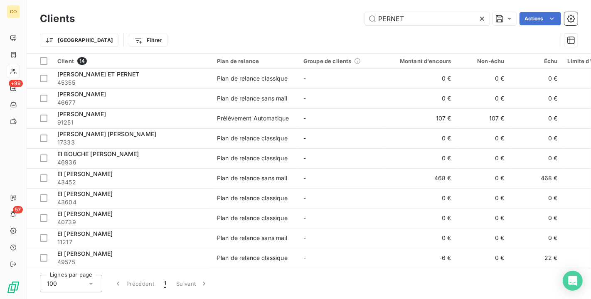
drag, startPoint x: 430, startPoint y: 24, endPoint x: 242, endPoint y: -15, distance: 192.4
click at [242, 0] on html "CO +99 57 Clients PERNET Actions Trier Filtrer Client 14 Plan de relance Groupe…" at bounding box center [295, 149] width 591 height 299
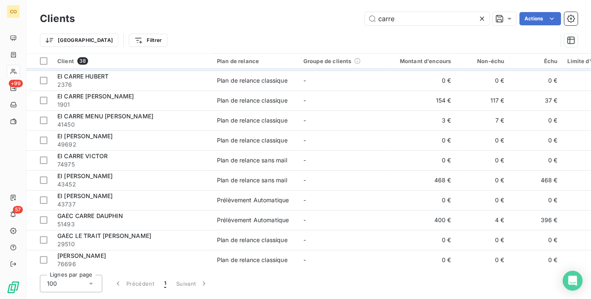
scroll to position [369, 0]
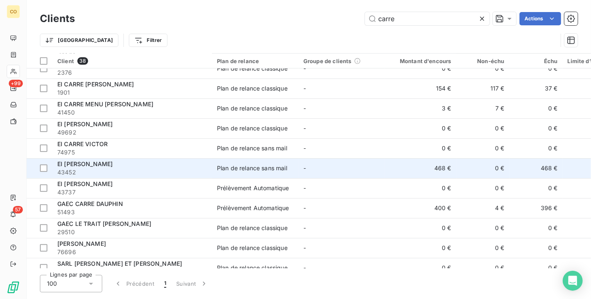
type input "carre"
click at [171, 176] on td "EI [PERSON_NAME] 43452" at bounding box center [132, 168] width 160 height 20
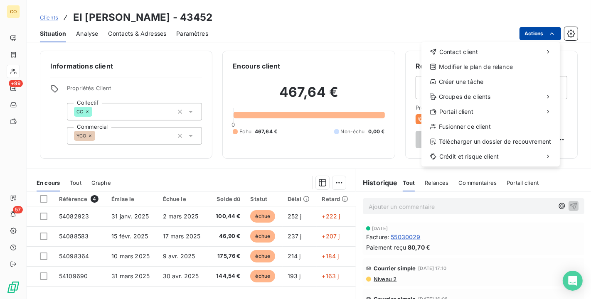
click at [546, 30] on html "CO +99 57 Clients EI [PERSON_NAME] CARRE - 43452 Situation Analyse Contacts & A…" at bounding box center [295, 149] width 591 height 299
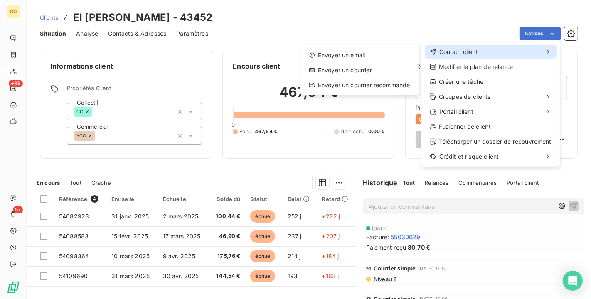
click at [514, 47] on div "Contact client" at bounding box center [491, 51] width 132 height 13
click at [452, 51] on span "Contact client" at bounding box center [459, 52] width 39 height 8
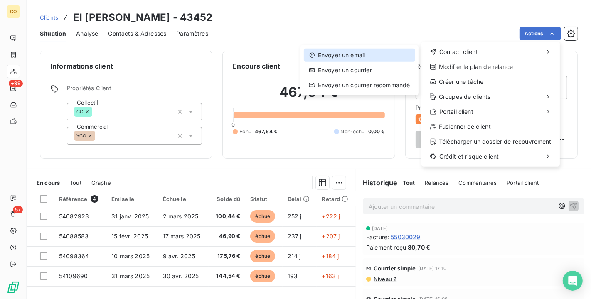
click at [389, 54] on div "Envoyer un email" at bounding box center [359, 55] width 111 height 13
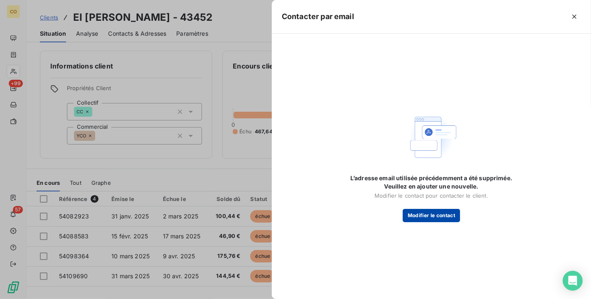
click at [443, 216] on button "Modifier le contact" at bounding box center [431, 215] width 57 height 13
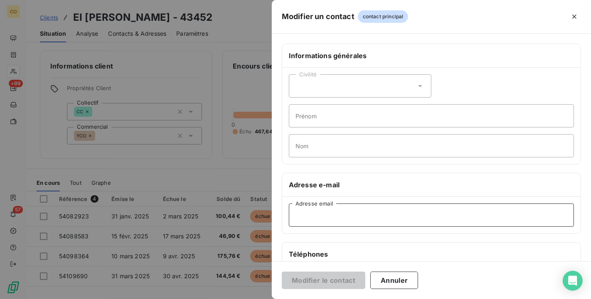
click at [358, 215] on input "Adresse email" at bounding box center [431, 215] width 285 height 23
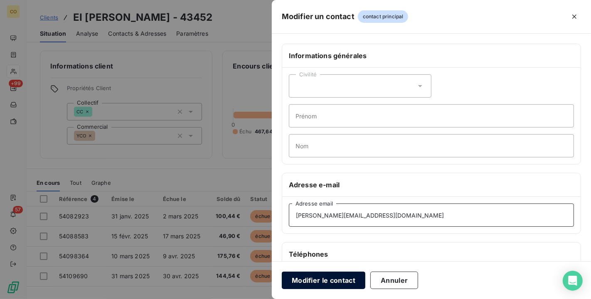
type input "[PERSON_NAME][EMAIL_ADDRESS][DOMAIN_NAME]"
click at [350, 279] on button "Modifier le contact" at bounding box center [324, 280] width 84 height 17
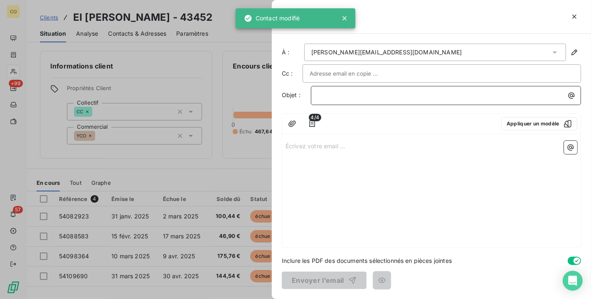
click at [341, 94] on p "﻿" at bounding box center [448, 96] width 260 height 10
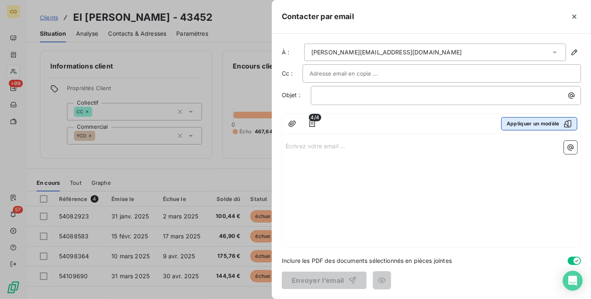
click at [536, 126] on button "Appliquer un modèle" at bounding box center [539, 123] width 76 height 13
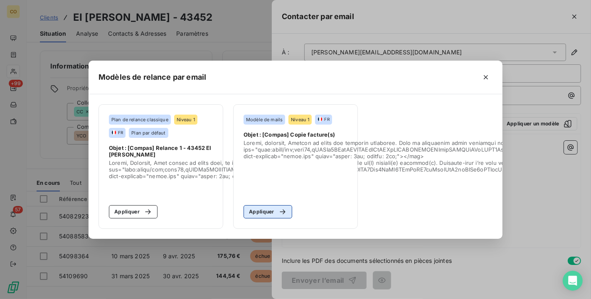
click at [275, 209] on div "button" at bounding box center [280, 212] width 12 height 8
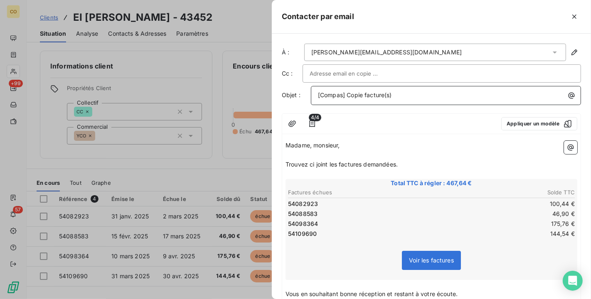
click at [416, 94] on p "[Compas] Copie facture(s)" at bounding box center [448, 96] width 260 height 10
click at [569, 93] on icon "button" at bounding box center [572, 96] width 6 height 6
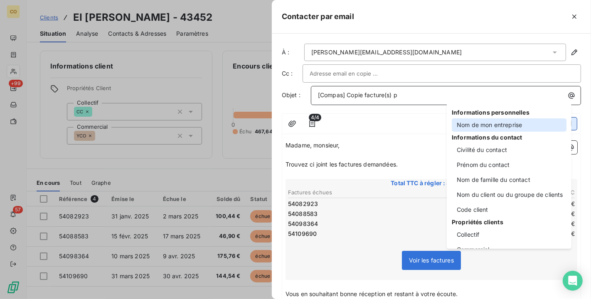
click at [532, 119] on div "Nom de mon entreprise" at bounding box center [509, 125] width 115 height 13
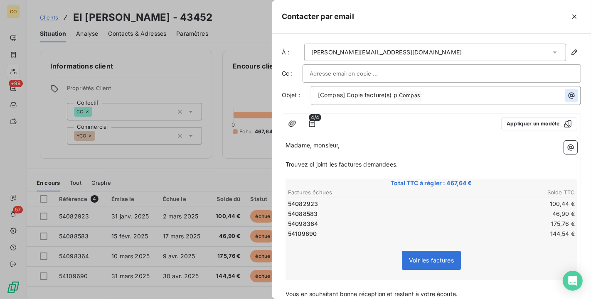
click at [568, 94] on icon "button" at bounding box center [572, 95] width 8 height 8
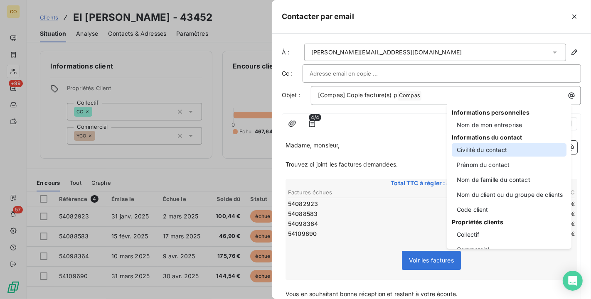
click at [511, 146] on div "Civilité du contact" at bounding box center [509, 149] width 115 height 13
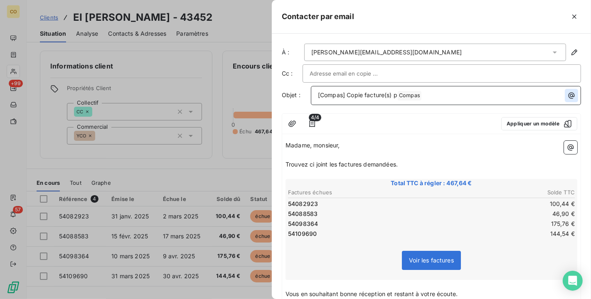
click at [568, 95] on icon "button" at bounding box center [572, 95] width 8 height 8
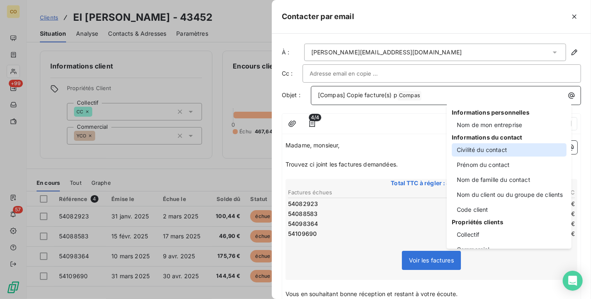
click at [511, 152] on div "Civilité du contact" at bounding box center [509, 149] width 115 height 13
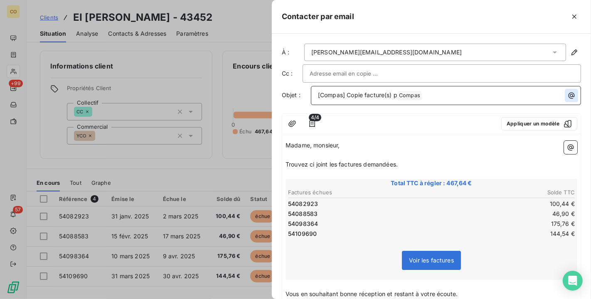
click at [565, 92] on button "button" at bounding box center [571, 95] width 13 height 13
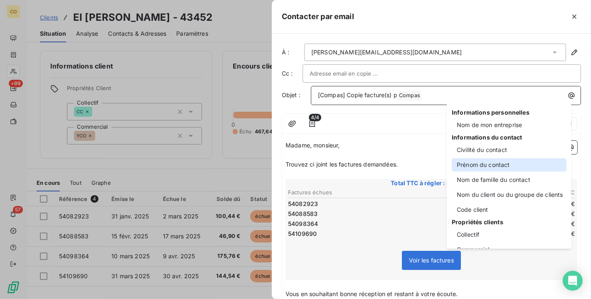
click at [524, 160] on div "Prénom du contact" at bounding box center [509, 164] width 115 height 13
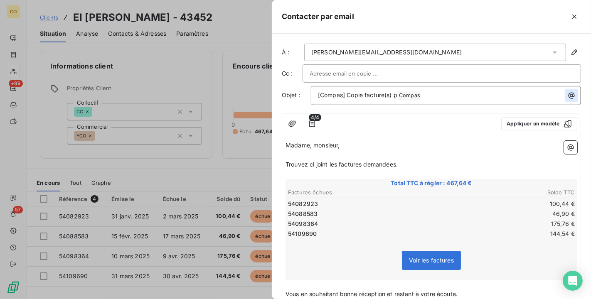
click at [569, 93] on icon "button" at bounding box center [572, 96] width 6 height 6
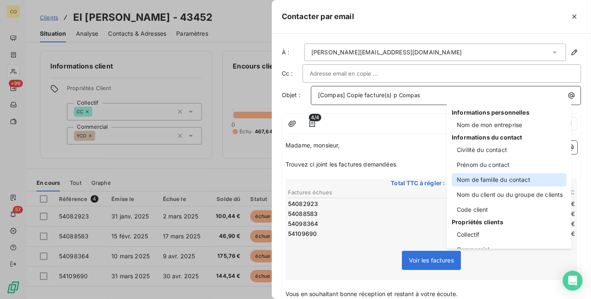
click at [532, 180] on div "Nom de famille du contact" at bounding box center [509, 179] width 115 height 13
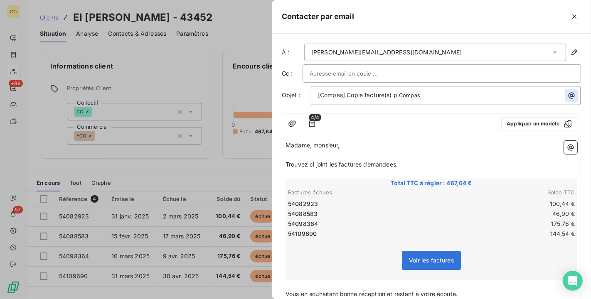
click at [565, 90] on button "button" at bounding box center [571, 95] width 13 height 13
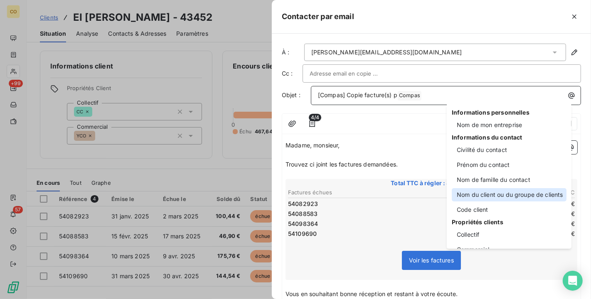
click at [546, 194] on div "Nom du client ou du groupe de clients" at bounding box center [509, 194] width 115 height 13
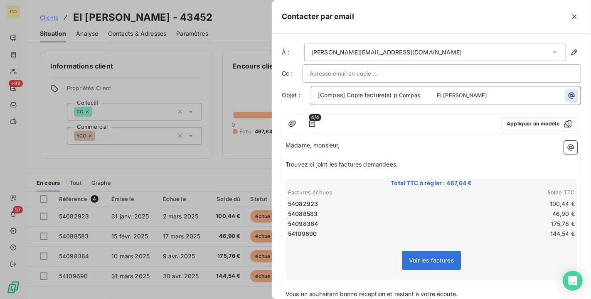
click at [568, 94] on icon "button" at bounding box center [572, 95] width 8 height 8
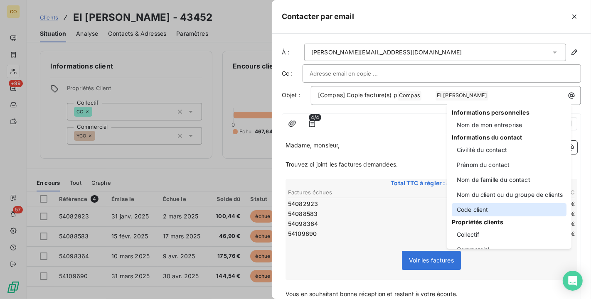
click at [518, 209] on div "Code client" at bounding box center [509, 209] width 115 height 13
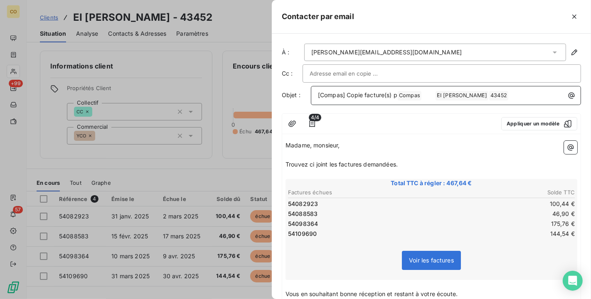
click at [429, 94] on p "[Compas] Copie facture(s) p Compas ﻿ ﻿ ﻿ ﻿ ﻿ ﻿ ﻿ ﻿ ﻿ ﻿ EI [PERSON_NAME] CARRE ﻿…" at bounding box center [448, 96] width 260 height 10
drag, startPoint x: 361, startPoint y: 143, endPoint x: 313, endPoint y: 138, distance: 48.0
click at [313, 138] on div "Madame, monsieur, ﻿ [PERSON_NAME] ci joint les factures demandées. ﻿ Total TTC …" at bounding box center [431, 244] width 299 height 213
click at [286, 163] on span "Trouvez ci joint les factures demandées." at bounding box center [342, 164] width 112 height 7
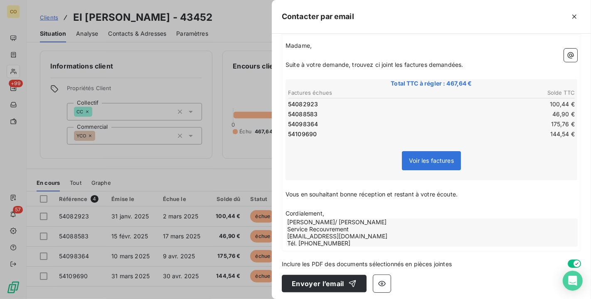
scroll to position [100, 0]
click at [353, 284] on icon "button" at bounding box center [352, 283] width 8 height 8
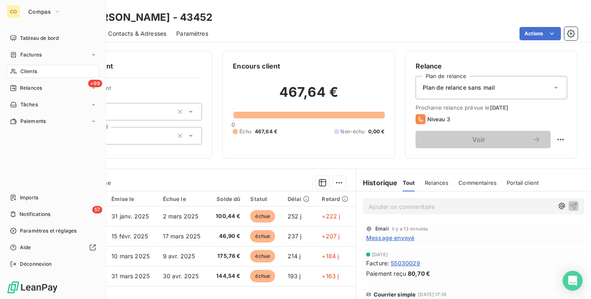
click at [30, 70] on span "Clients" at bounding box center [28, 71] width 17 height 7
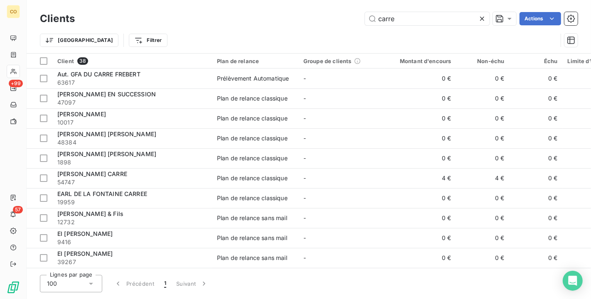
drag, startPoint x: 416, startPoint y: 19, endPoint x: 193, endPoint y: 14, distance: 223.4
click at [193, 14] on div "carre Actions" at bounding box center [331, 18] width 493 height 13
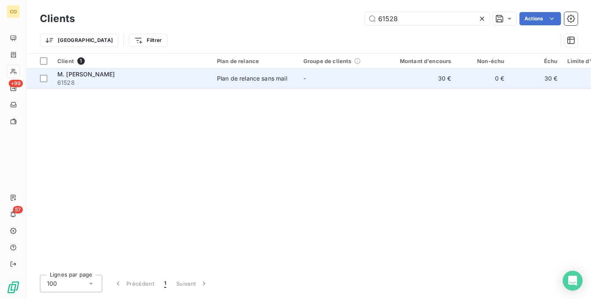
type input "61528"
click at [159, 75] on div "M. [PERSON_NAME]" at bounding box center [132, 74] width 150 height 8
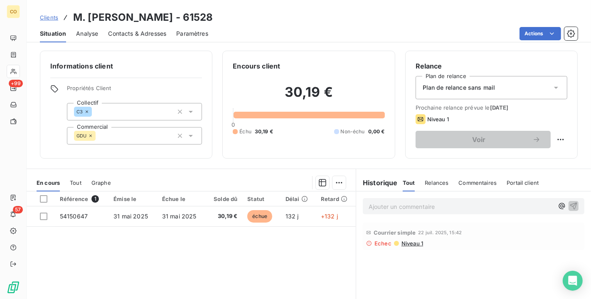
click at [139, 38] on div "Contacts & Adresses" at bounding box center [137, 33] width 58 height 17
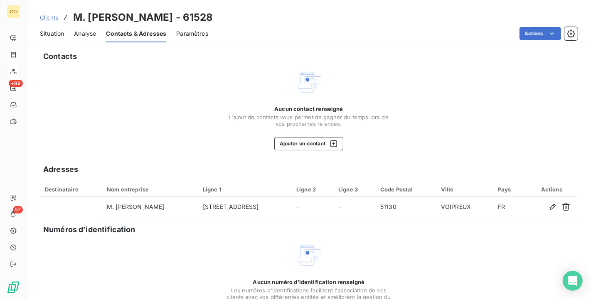
click at [54, 36] on span "Situation" at bounding box center [52, 34] width 24 height 8
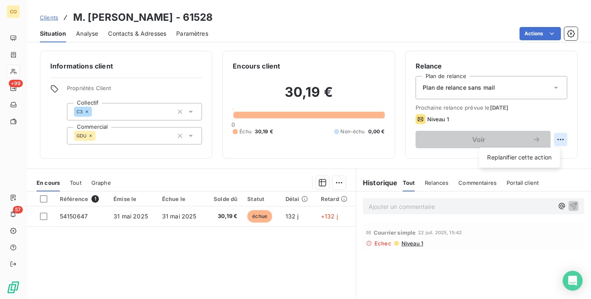
click at [550, 137] on html "CO +99 57 Clients M. [PERSON_NAME] - 61528 Situation Analyse Contacts & Adresse…" at bounding box center [295, 149] width 591 height 299
click at [525, 158] on div "Replanifier cette action" at bounding box center [520, 157] width 74 height 13
select select "9"
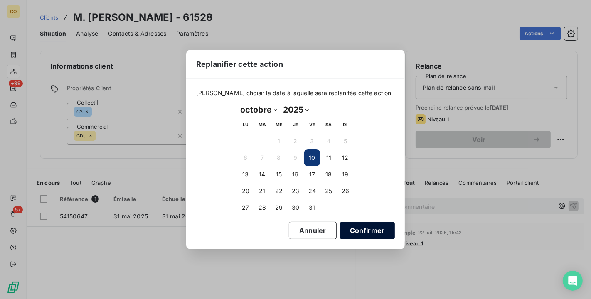
click at [358, 229] on button "Confirmer" at bounding box center [367, 230] width 55 height 17
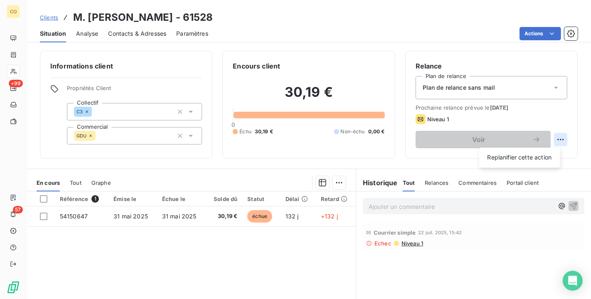
click at [550, 140] on html "CO +99 57 Clients M. [PERSON_NAME] - 61528 Situation Analyse Contacts & Adresse…" at bounding box center [295, 149] width 591 height 299
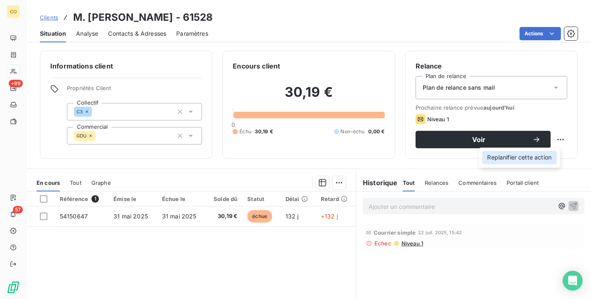
click at [526, 156] on div "Replanifier cette action" at bounding box center [520, 157] width 74 height 13
select select "9"
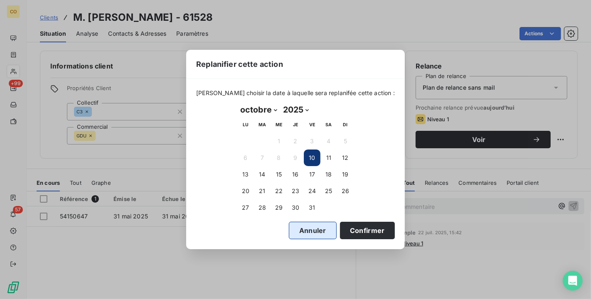
click at [306, 222] on button "Annuler" at bounding box center [313, 230] width 48 height 17
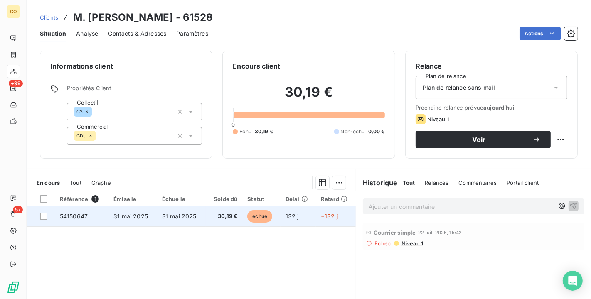
click at [228, 219] on span "30,19 €" at bounding box center [224, 216] width 27 height 8
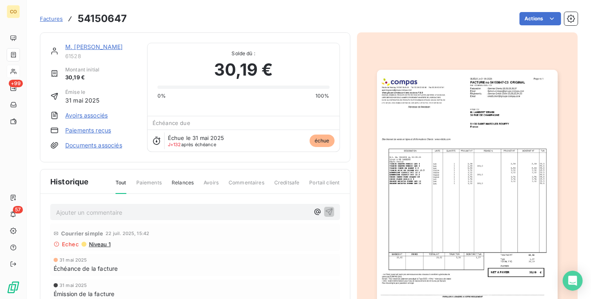
click at [482, 125] on img "button" at bounding box center [467, 198] width 181 height 256
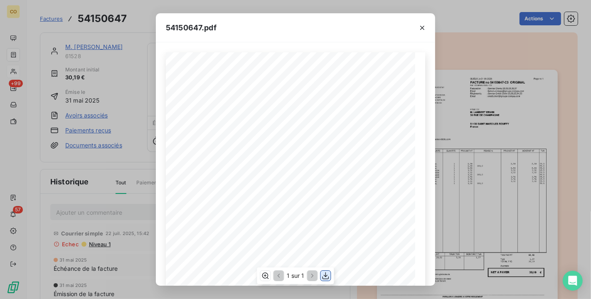
click at [329, 278] on icon "button" at bounding box center [326, 276] width 7 height 7
click at [277, 27] on div "54150647.pdf" at bounding box center [295, 27] width 279 height 29
click at [424, 28] on icon "button" at bounding box center [422, 28] width 8 height 8
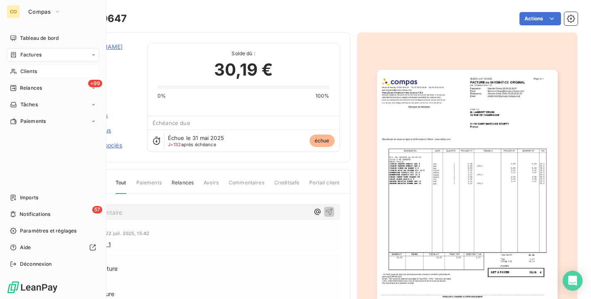
click at [18, 74] on div "Clients" at bounding box center [53, 71] width 93 height 13
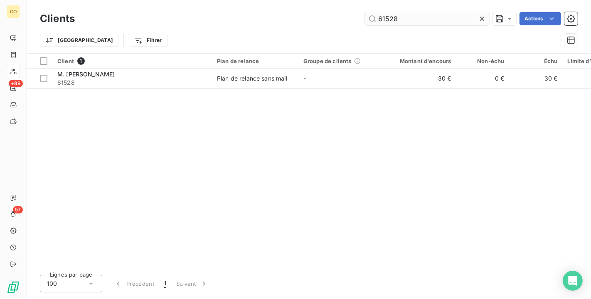
click at [411, 20] on input "61528" at bounding box center [427, 18] width 125 height 13
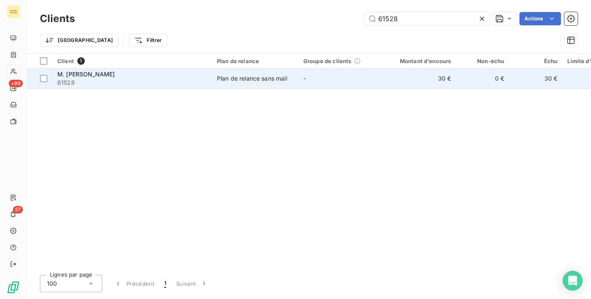
click at [269, 84] on td "Plan de relance sans mail" at bounding box center [255, 79] width 86 height 20
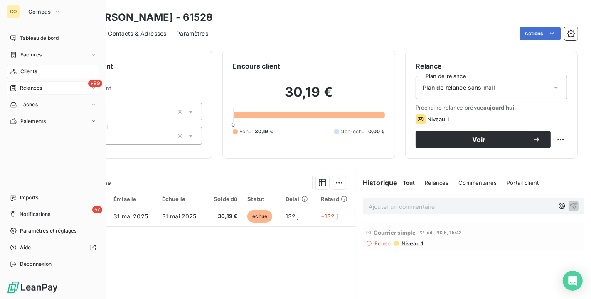
click at [19, 87] on div "Relances" at bounding box center [26, 87] width 32 height 7
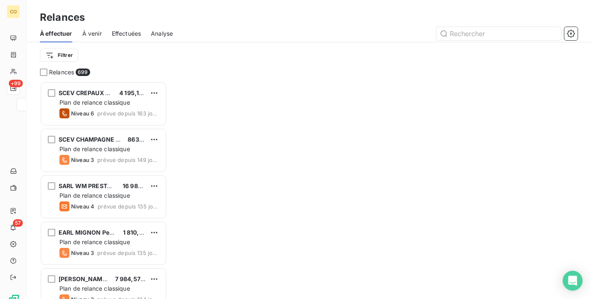
scroll to position [211, 120]
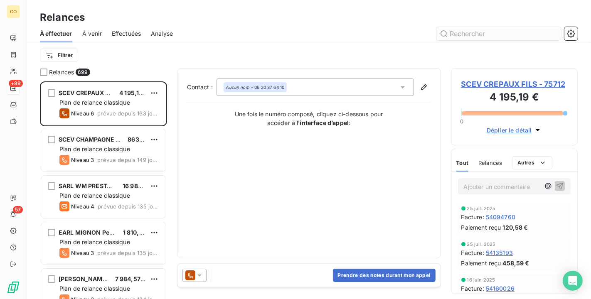
click at [454, 28] on input "text" at bounding box center [499, 33] width 125 height 13
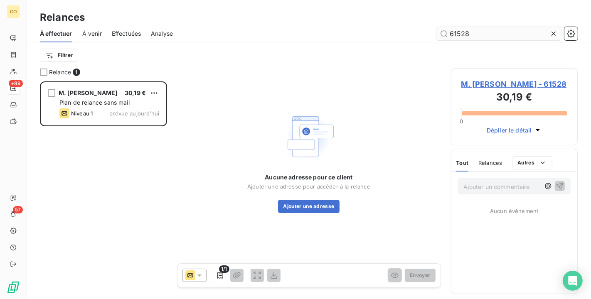
scroll to position [211, 120]
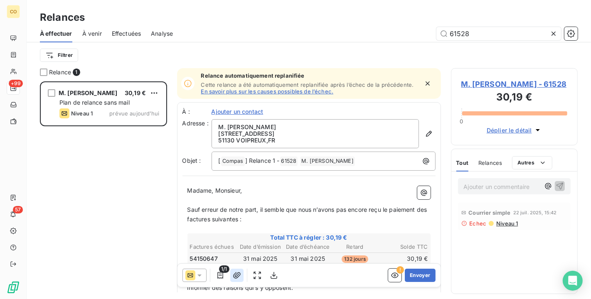
type input "61528"
click at [234, 277] on icon "button" at bounding box center [237, 276] width 8 height 8
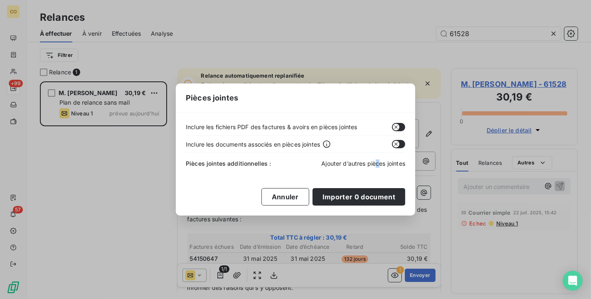
click at [376, 165] on span "Ajouter d’autres pièces jointes" at bounding box center [363, 163] width 84 height 7
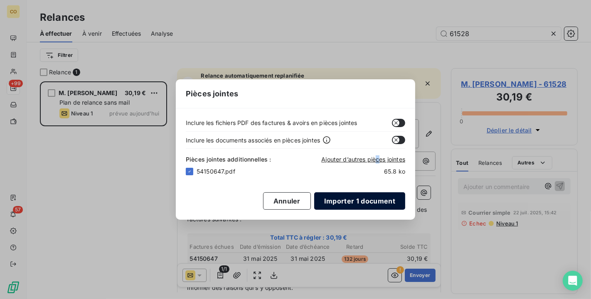
click at [353, 197] on button "Importer 1 document" at bounding box center [359, 201] width 91 height 17
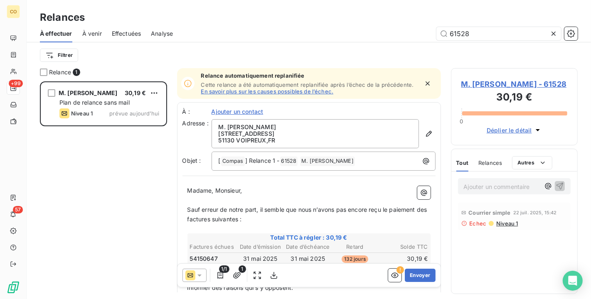
click at [426, 82] on icon "button" at bounding box center [428, 83] width 4 height 4
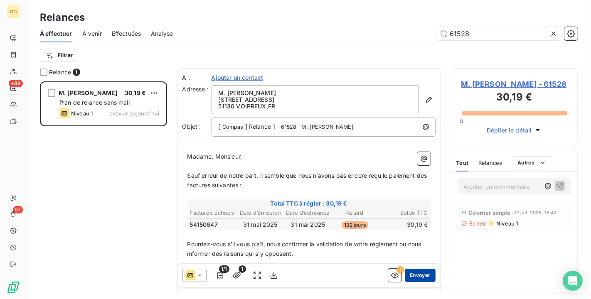
click at [405, 279] on button "Envoyer" at bounding box center [420, 275] width 30 height 13
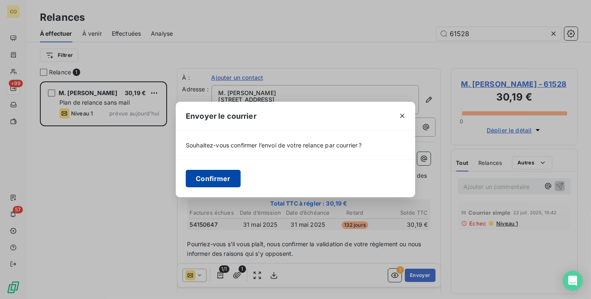
click at [213, 176] on button "Confirmer" at bounding box center [213, 178] width 55 height 17
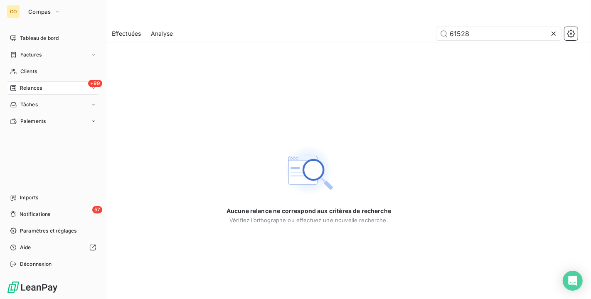
click at [12, 79] on nav "Tableau de bord Factures Clients +99 Relances Tâches Paiements" at bounding box center [53, 80] width 93 height 96
click at [14, 75] on div "Clients" at bounding box center [53, 71] width 93 height 13
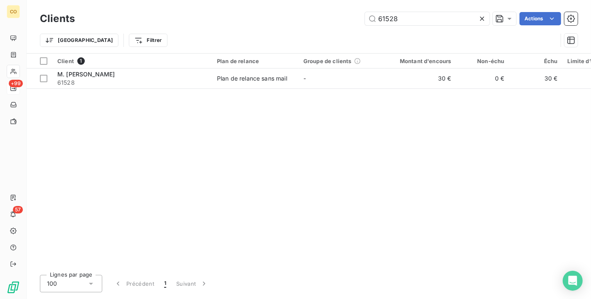
drag, startPoint x: 422, startPoint y: 17, endPoint x: 184, endPoint y: -13, distance: 240.2
click at [184, 0] on html "CO +99 57 Clients 61528 Actions Trier Filtrer Client 1 Plan de relance Groupe d…" at bounding box center [295, 149] width 591 height 299
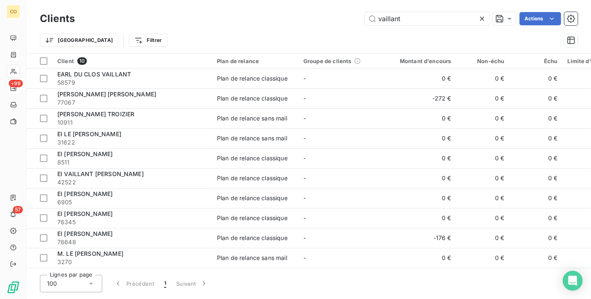
type input "vaillant"
click at [92, 17] on div "vaillant Actions" at bounding box center [331, 18] width 493 height 13
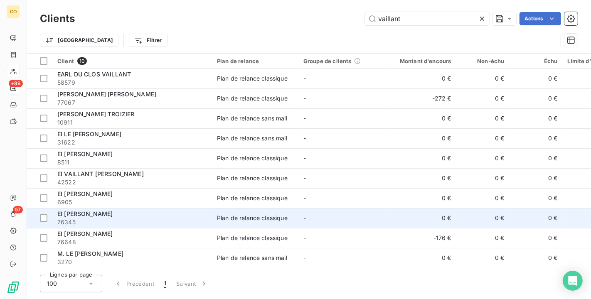
scroll to position [2, 0]
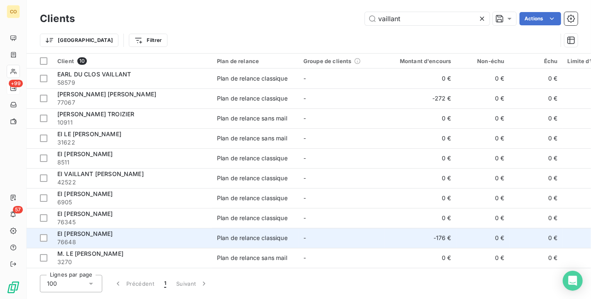
click at [314, 232] on td "-" at bounding box center [342, 238] width 86 height 20
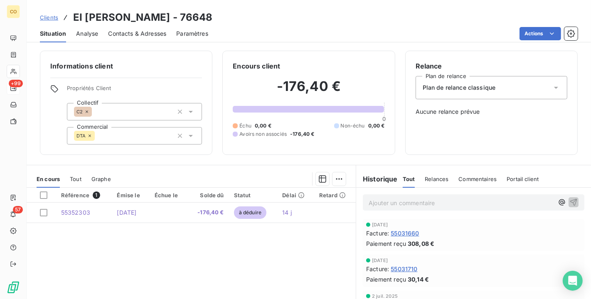
click at [96, 236] on div "Référence 1 Émise le Échue le Solde dû Statut Délai Retard 55352303 [DATE] -176…" at bounding box center [191, 268] width 329 height 160
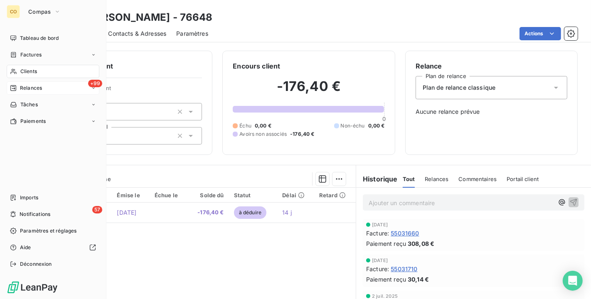
click at [30, 77] on div "Clients" at bounding box center [53, 71] width 93 height 13
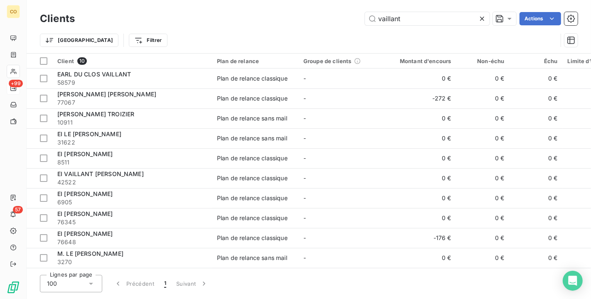
drag, startPoint x: 432, startPoint y: 14, endPoint x: 205, endPoint y: 22, distance: 228.0
click at [205, 22] on div "vaillant Actions" at bounding box center [331, 18] width 493 height 13
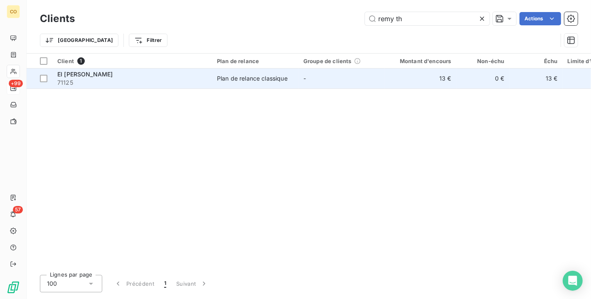
type input "remy th"
click at [256, 83] on td "Plan de relance classique" at bounding box center [255, 79] width 86 height 20
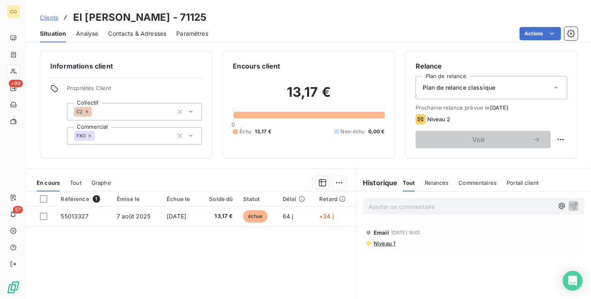
click at [373, 5] on div "Clients EI [PERSON_NAME] - 71125 Situation Analyse Contacts & Adresses Paramètr…" at bounding box center [309, 21] width 565 height 42
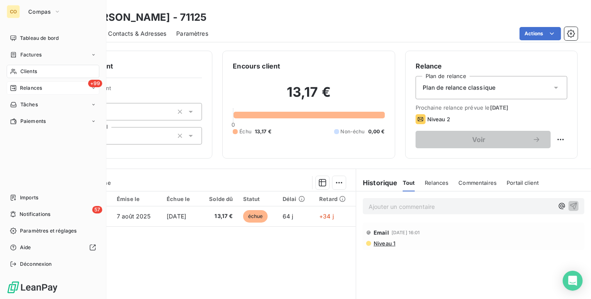
click at [21, 70] on span "Clients" at bounding box center [28, 71] width 17 height 7
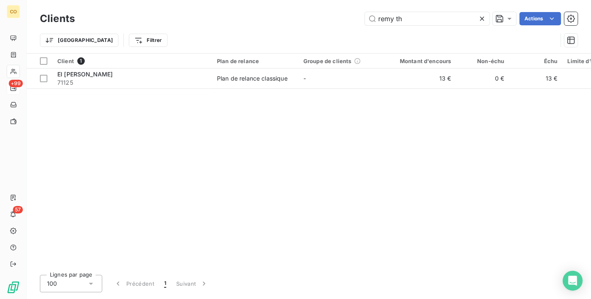
click at [483, 17] on icon at bounding box center [482, 19] width 4 height 4
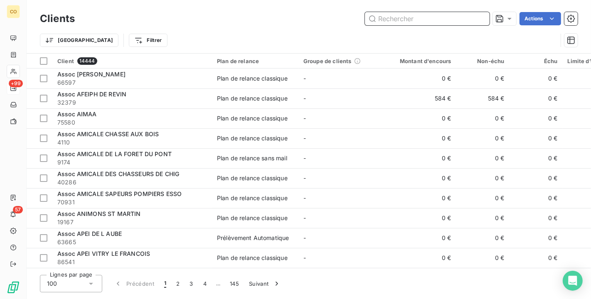
click at [432, 20] on input "text" at bounding box center [427, 18] width 125 height 13
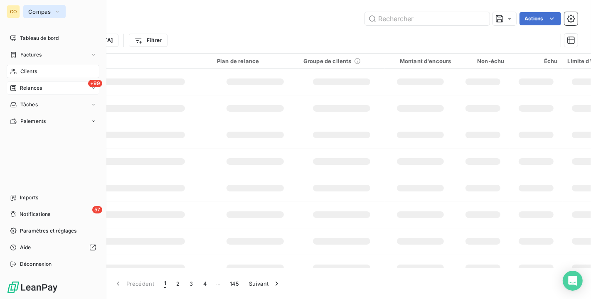
click at [42, 14] on span "Compas" at bounding box center [39, 11] width 22 height 7
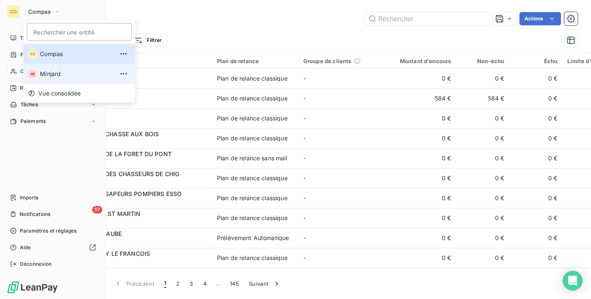
click at [51, 71] on span "Minjard" at bounding box center [77, 74] width 74 height 8
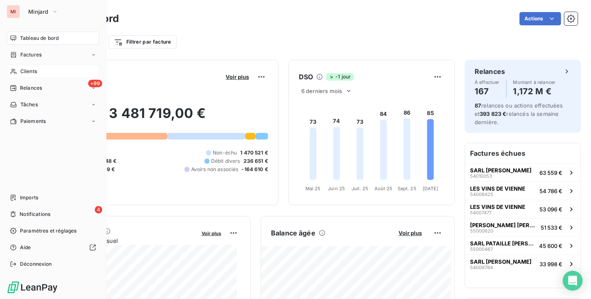
click at [31, 72] on span "Clients" at bounding box center [28, 71] width 17 height 7
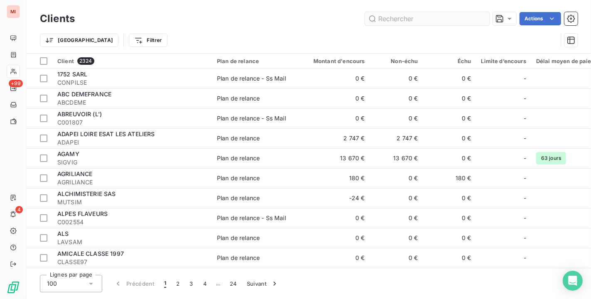
click at [406, 15] on input "text" at bounding box center [427, 18] width 125 height 13
click at [397, 21] on input "text" at bounding box center [427, 18] width 125 height 13
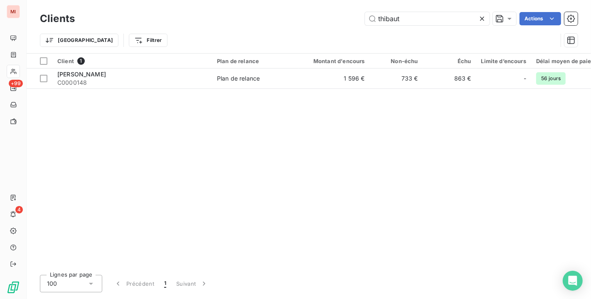
type input "thibaut"
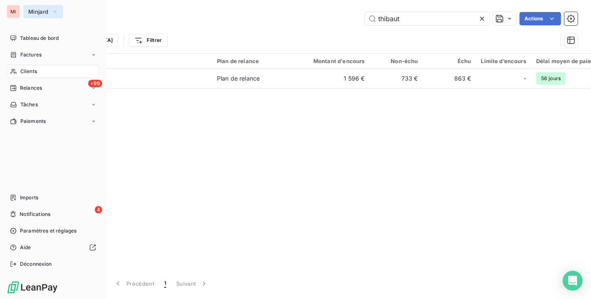
click at [34, 16] on button "Minjard" at bounding box center [43, 11] width 40 height 13
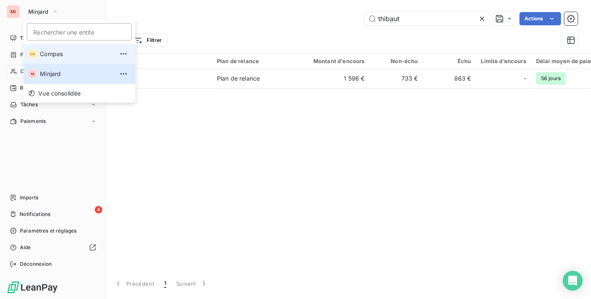
click at [44, 58] on li "CO Compas" at bounding box center [79, 54] width 112 height 20
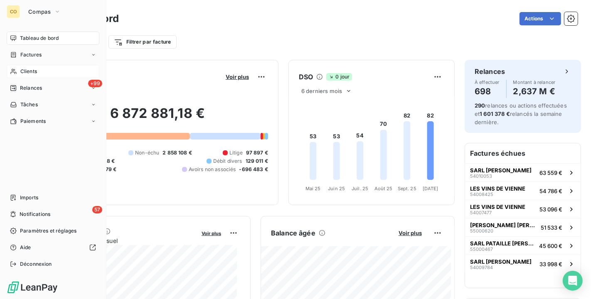
click at [28, 73] on span "Clients" at bounding box center [28, 71] width 17 height 7
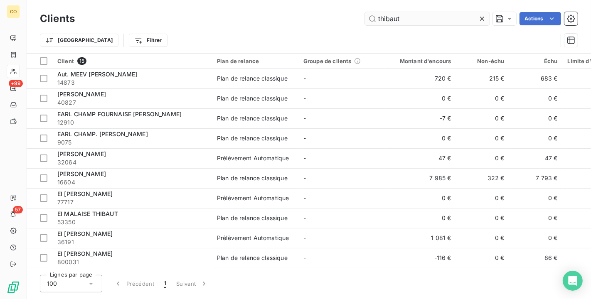
click at [413, 18] on input "thibaut" at bounding box center [427, 18] width 125 height 13
drag, startPoint x: 412, startPoint y: 22, endPoint x: 260, endPoint y: 17, distance: 151.9
click at [260, 17] on div "thibaut Actions" at bounding box center [331, 18] width 493 height 13
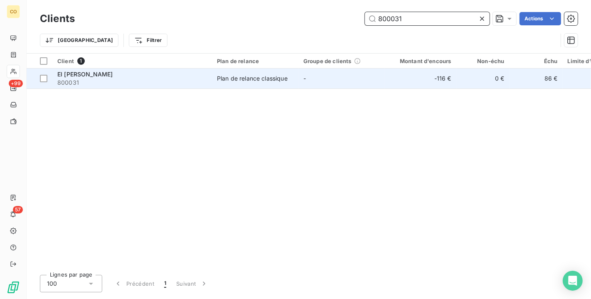
type input "800031"
click at [249, 85] on td "Plan de relance classique" at bounding box center [255, 79] width 86 height 20
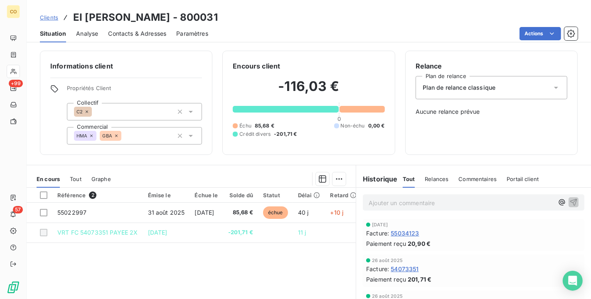
click at [81, 177] on span "Tout" at bounding box center [76, 179] width 12 height 7
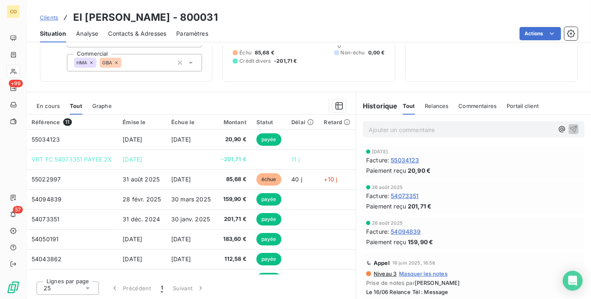
scroll to position [77, 0]
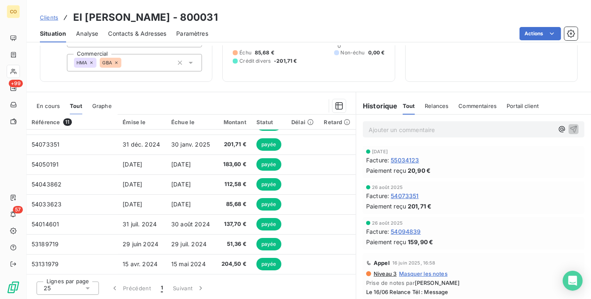
drag, startPoint x: 426, startPoint y: 19, endPoint x: 420, endPoint y: 23, distance: 7.5
click at [426, 20] on div "Clients EI [PERSON_NAME] - 800031" at bounding box center [309, 17] width 565 height 15
